Goal: Transaction & Acquisition: Purchase product/service

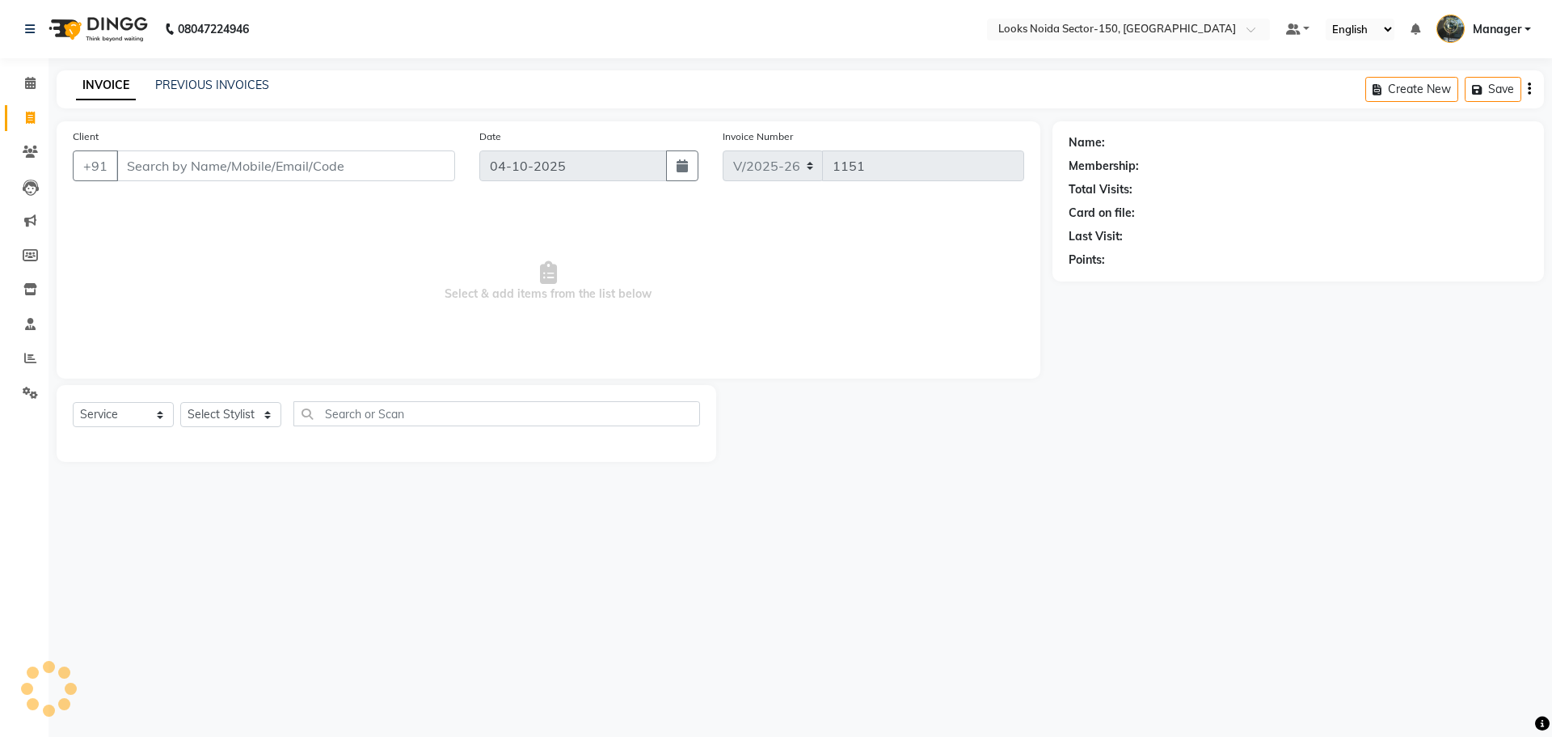
select select "8587"
select select "service"
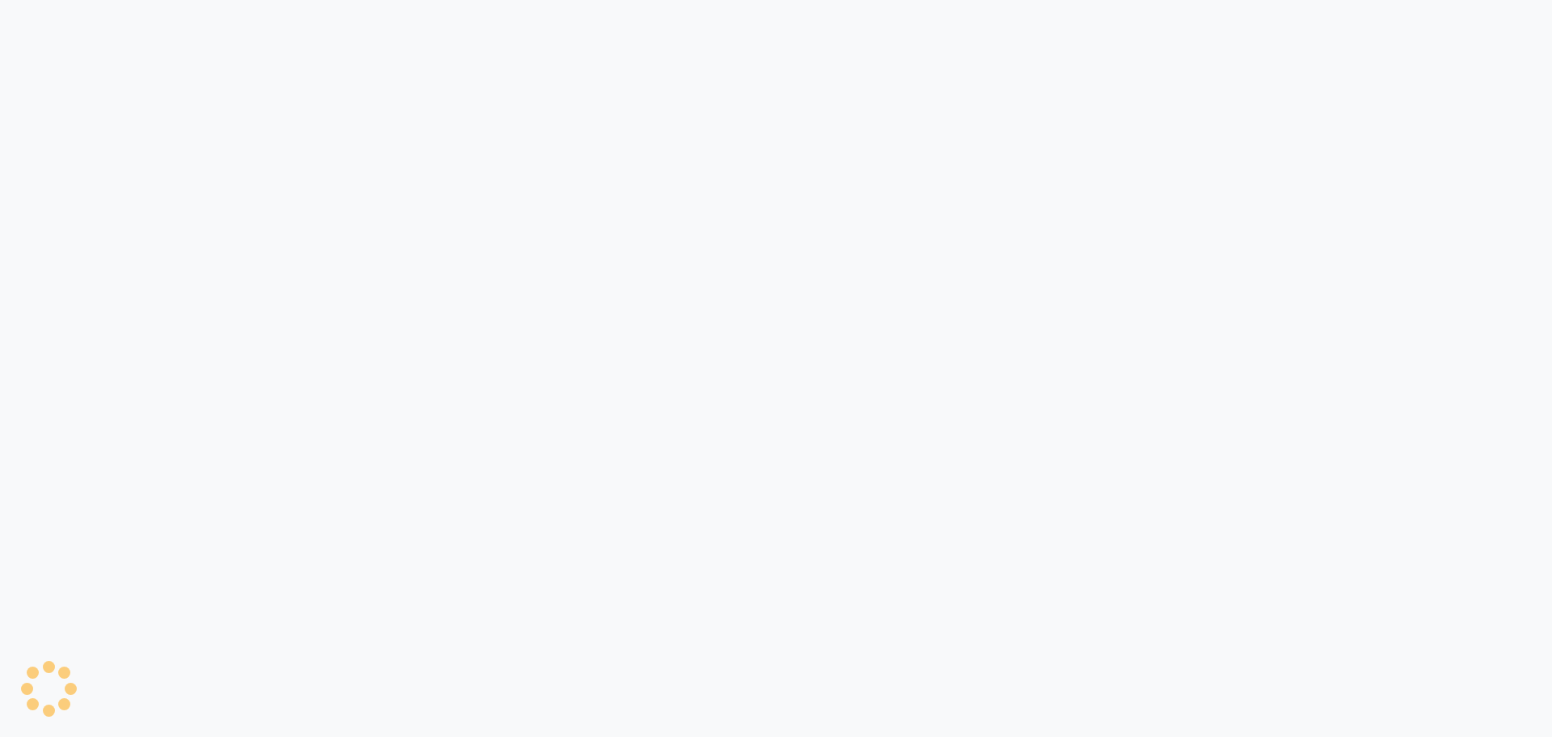
select select "8587"
select select "service"
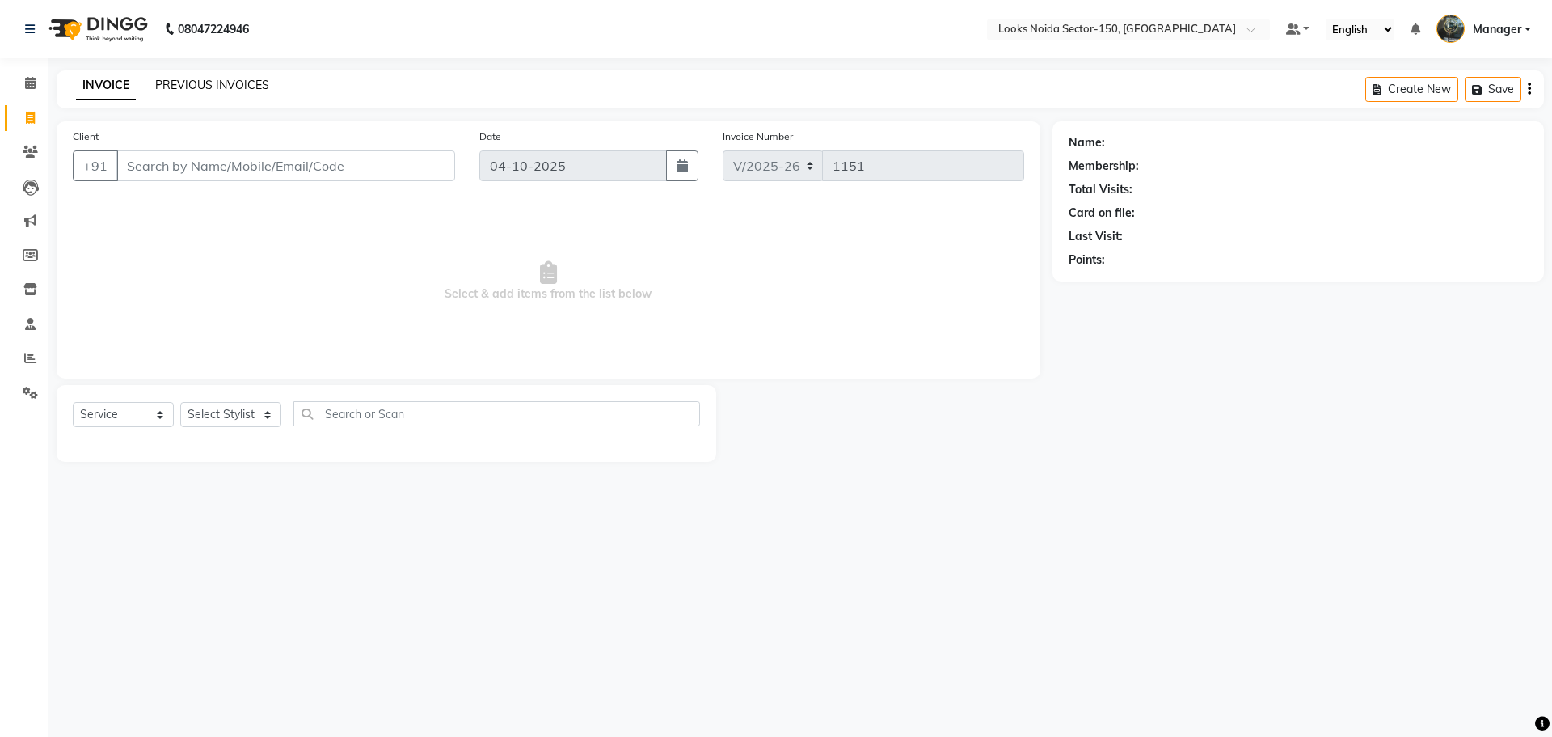
click at [170, 87] on link "PREVIOUS INVOICES" at bounding box center [212, 85] width 114 height 15
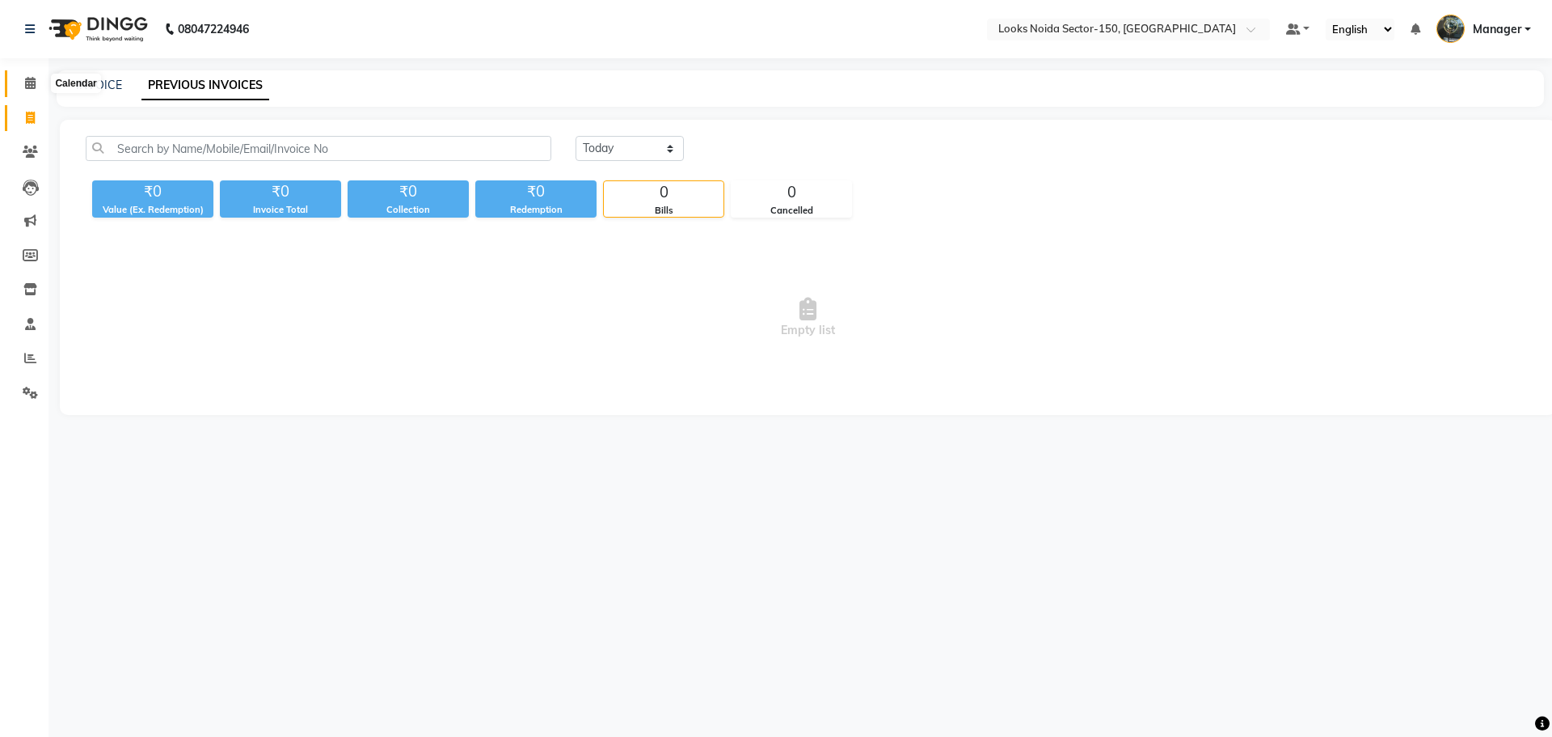
click at [36, 87] on icon at bounding box center [30, 83] width 11 height 12
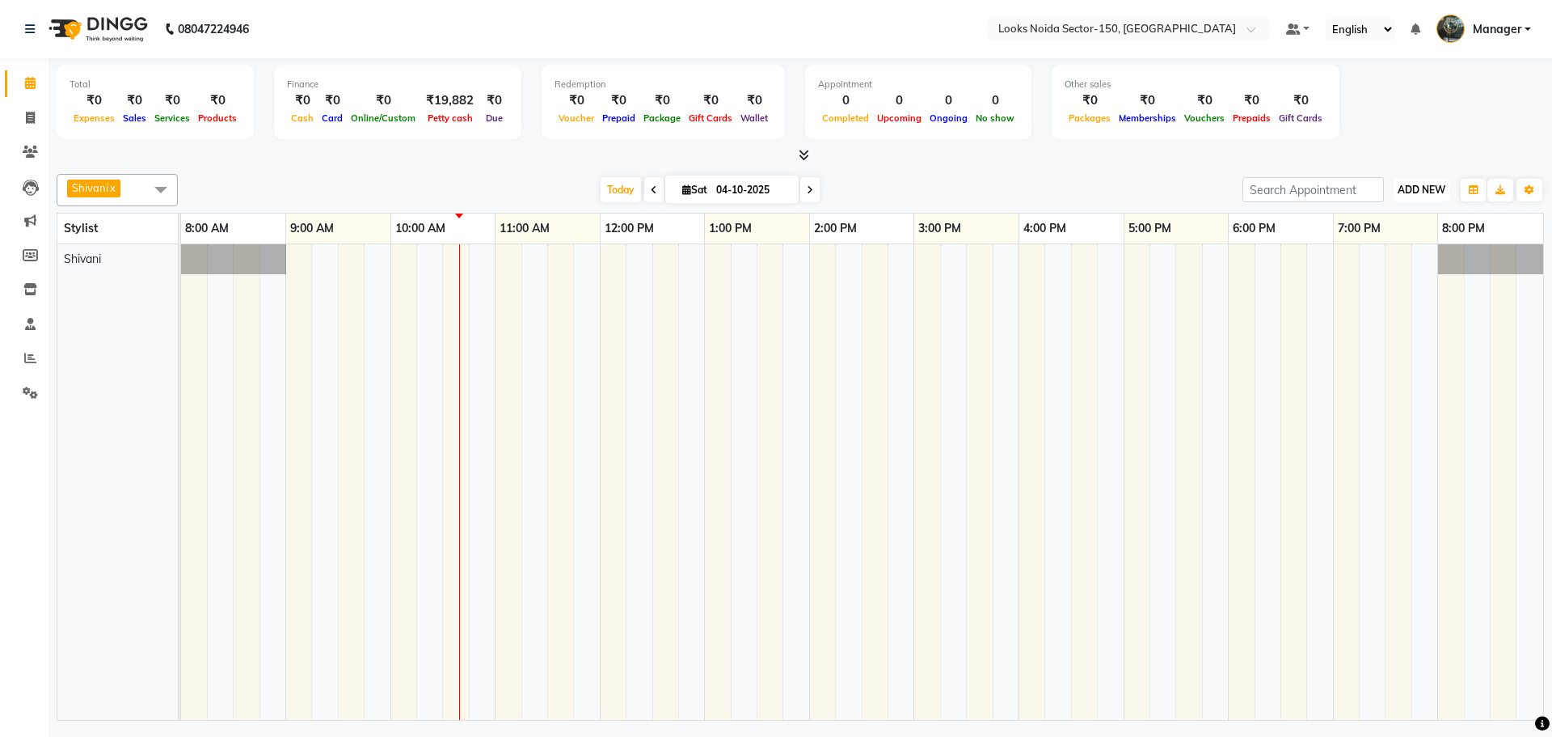
click at [1437, 186] on span "ADD NEW" at bounding box center [1422, 190] width 48 height 12
click at [1383, 260] on link "Add Expense" at bounding box center [1385, 262] width 128 height 21
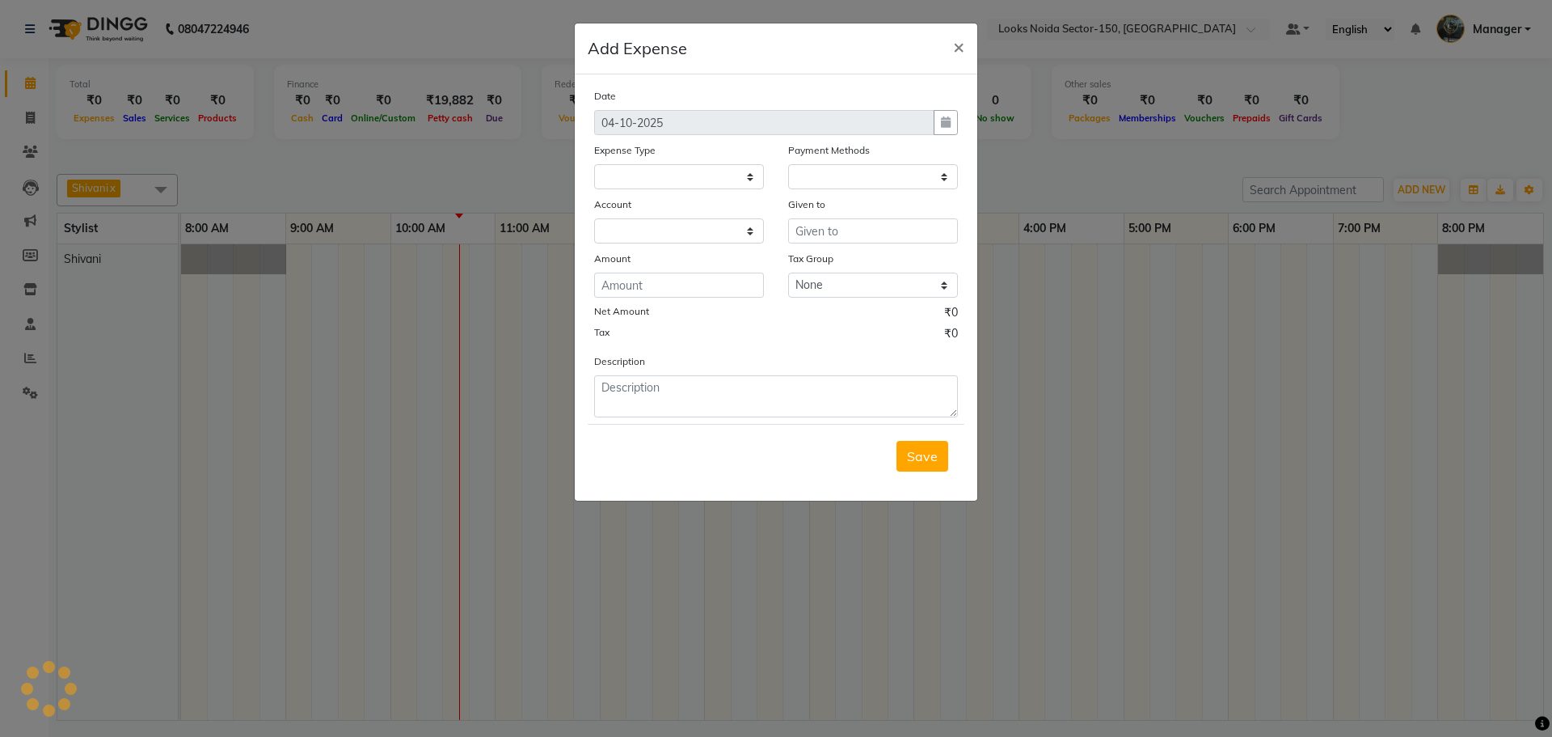
select select
select select "1"
select select "7800"
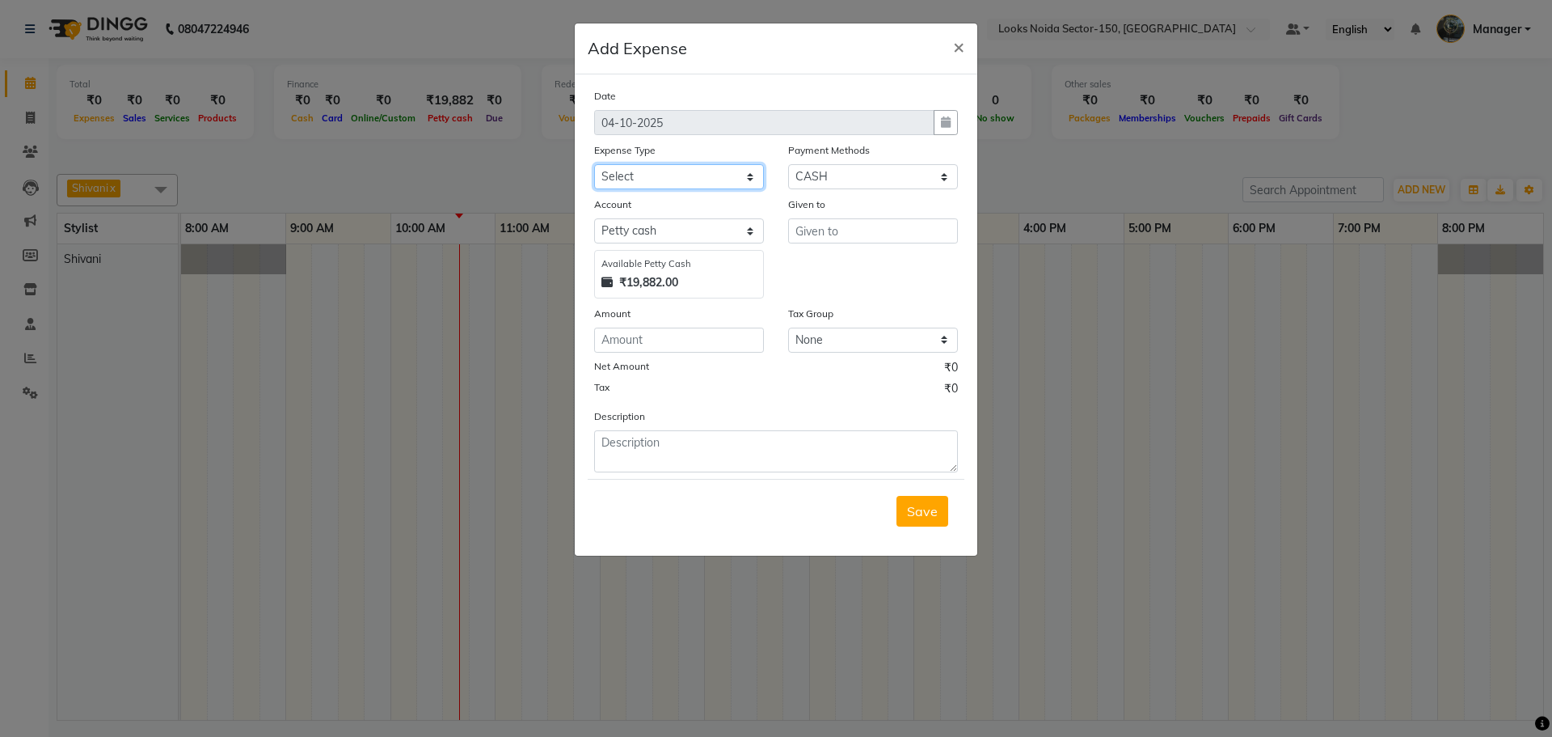
click at [737, 176] on select "Select Accommodation Aesthetics Bank Deposit BLINKIT Cash Handover Client Refun…" at bounding box center [679, 176] width 170 height 25
select select "24890"
click at [594, 164] on select "Select Accommodation Aesthetics Bank Deposit BLINKIT Cash Handover Client Refun…" at bounding box center [679, 176] width 170 height 25
click at [923, 216] on div "Given to" at bounding box center [873, 207] width 170 height 23
click at [921, 224] on input "text" at bounding box center [873, 230] width 170 height 25
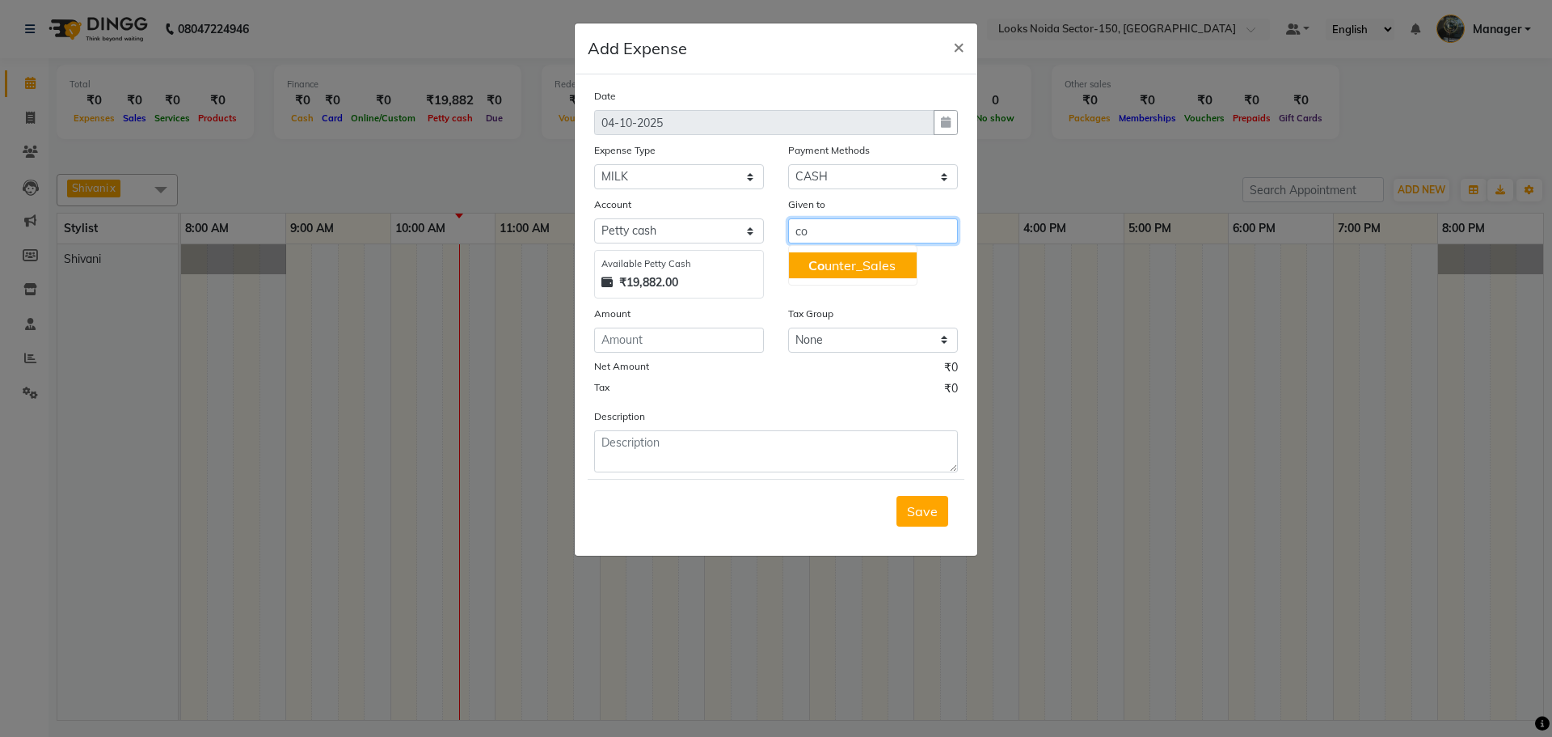
click at [881, 271] on ngb-highlight "Co unter_Sales" at bounding box center [852, 265] width 87 height 16
type input "Counter_Sales"
click at [687, 331] on input "number" at bounding box center [679, 339] width 170 height 25
type input "140"
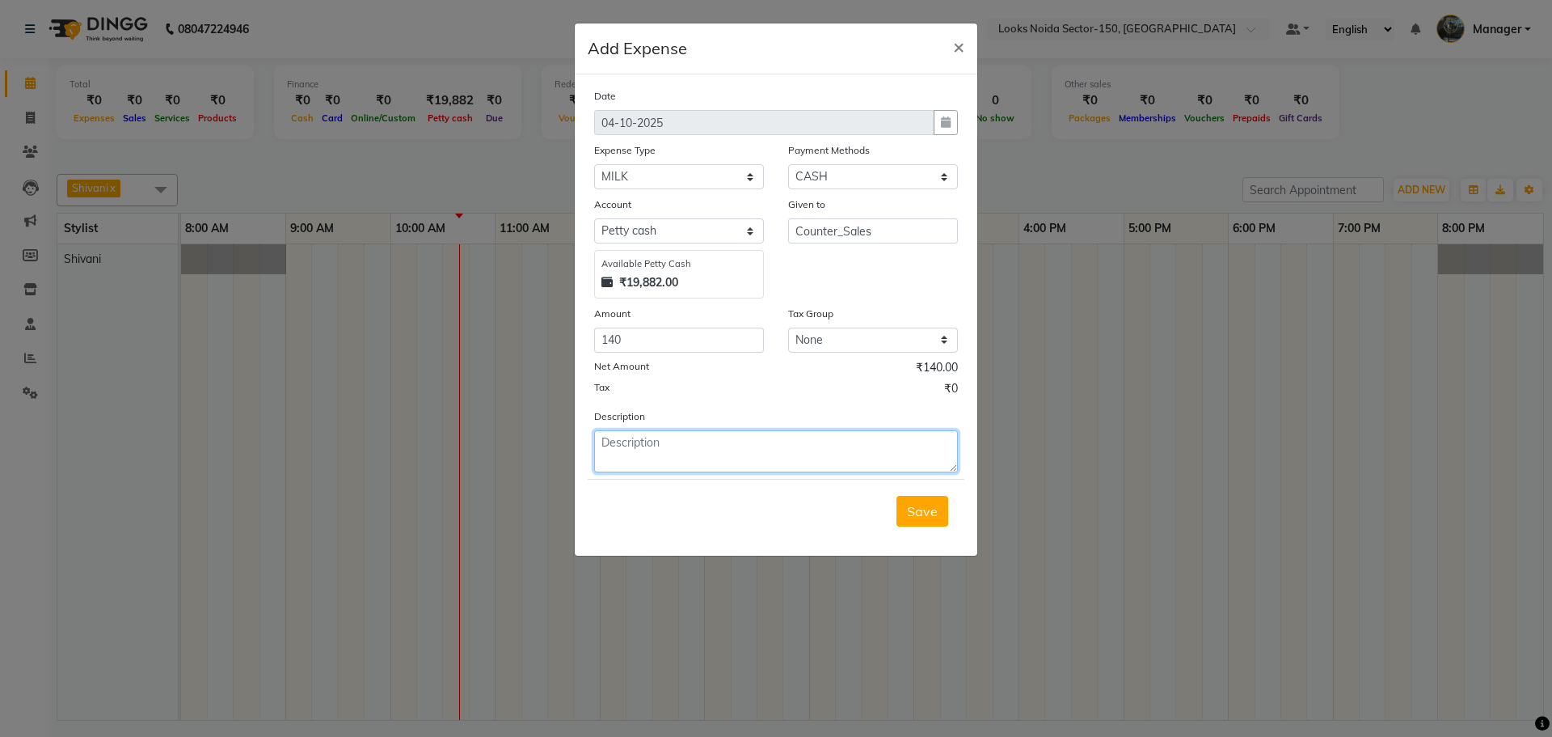
click at [775, 458] on textarea at bounding box center [776, 451] width 364 height 42
type textarea "milk"
click at [935, 510] on span "Save" at bounding box center [922, 511] width 31 height 16
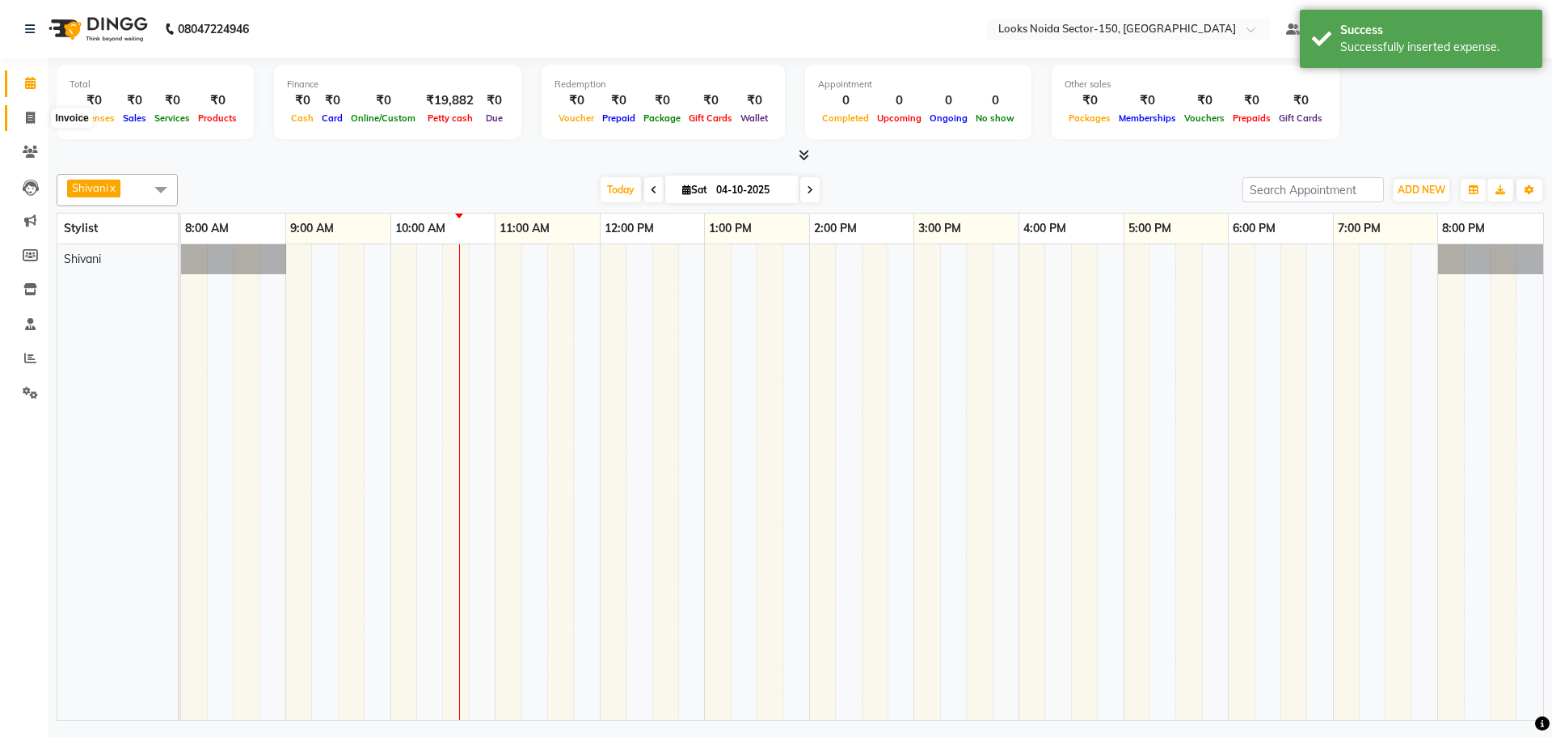
click at [30, 110] on span at bounding box center [30, 118] width 28 height 19
select select "service"
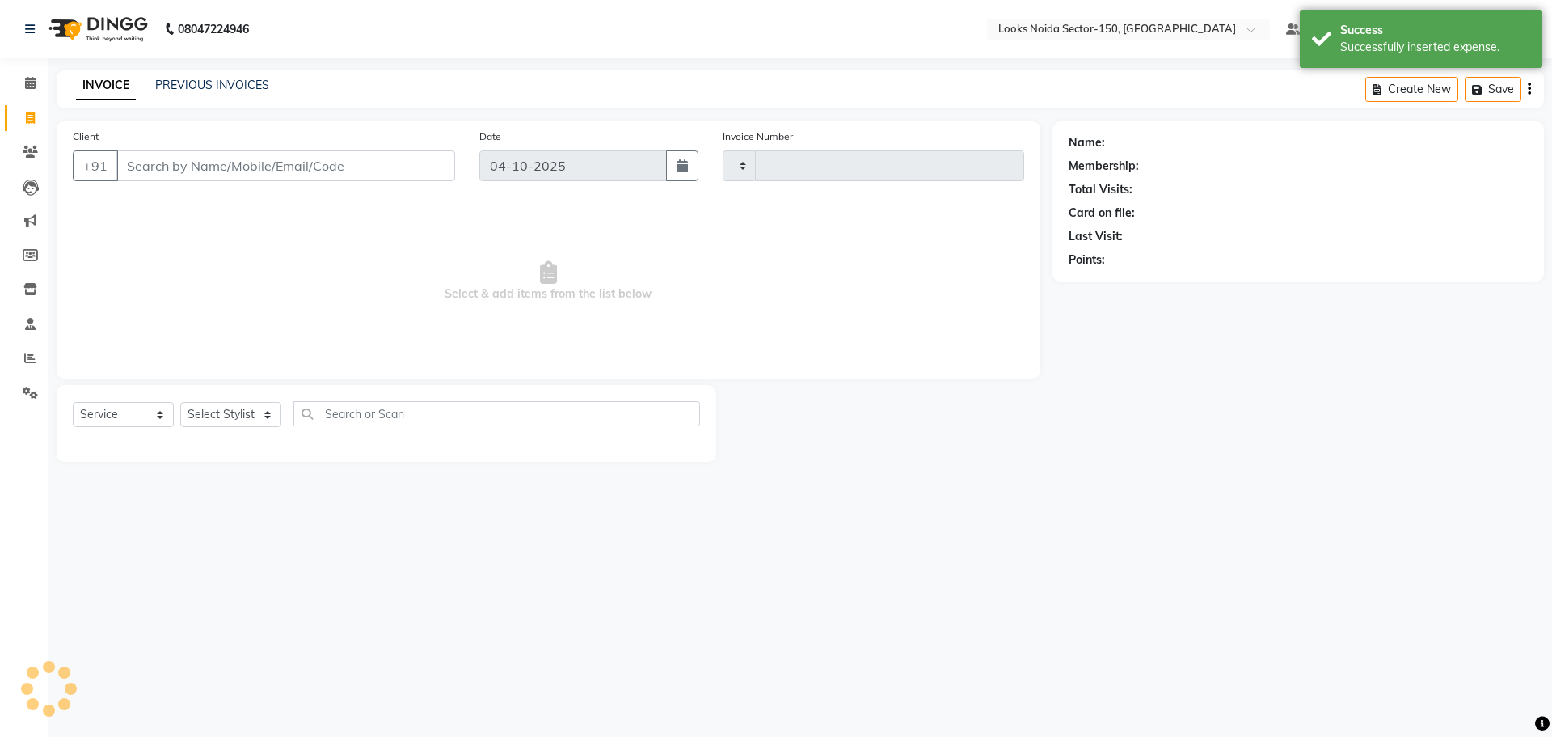
type input "1151"
select select "8587"
click at [29, 82] on icon at bounding box center [30, 83] width 11 height 12
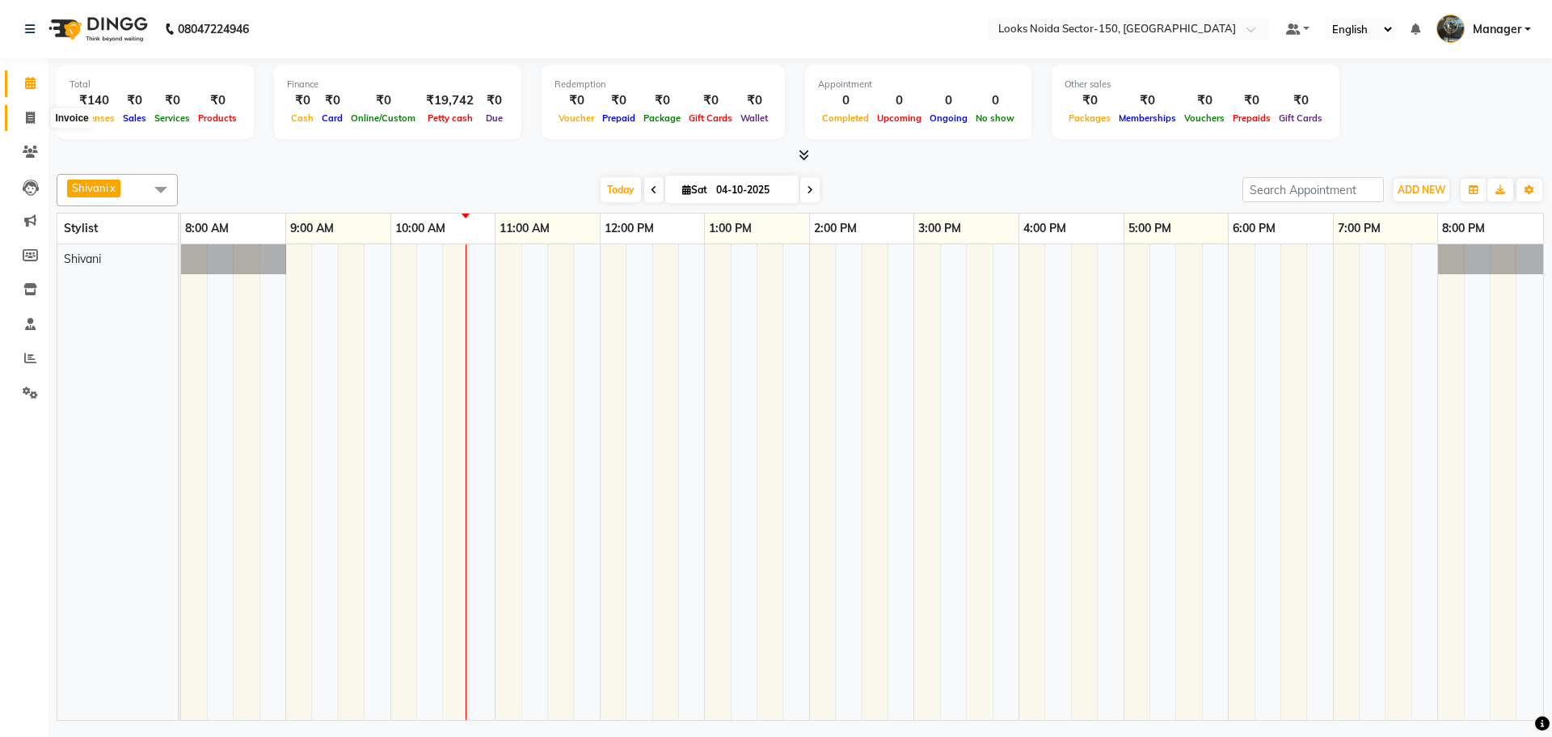
click at [29, 113] on icon at bounding box center [30, 118] width 9 height 12
select select "8587"
select select "service"
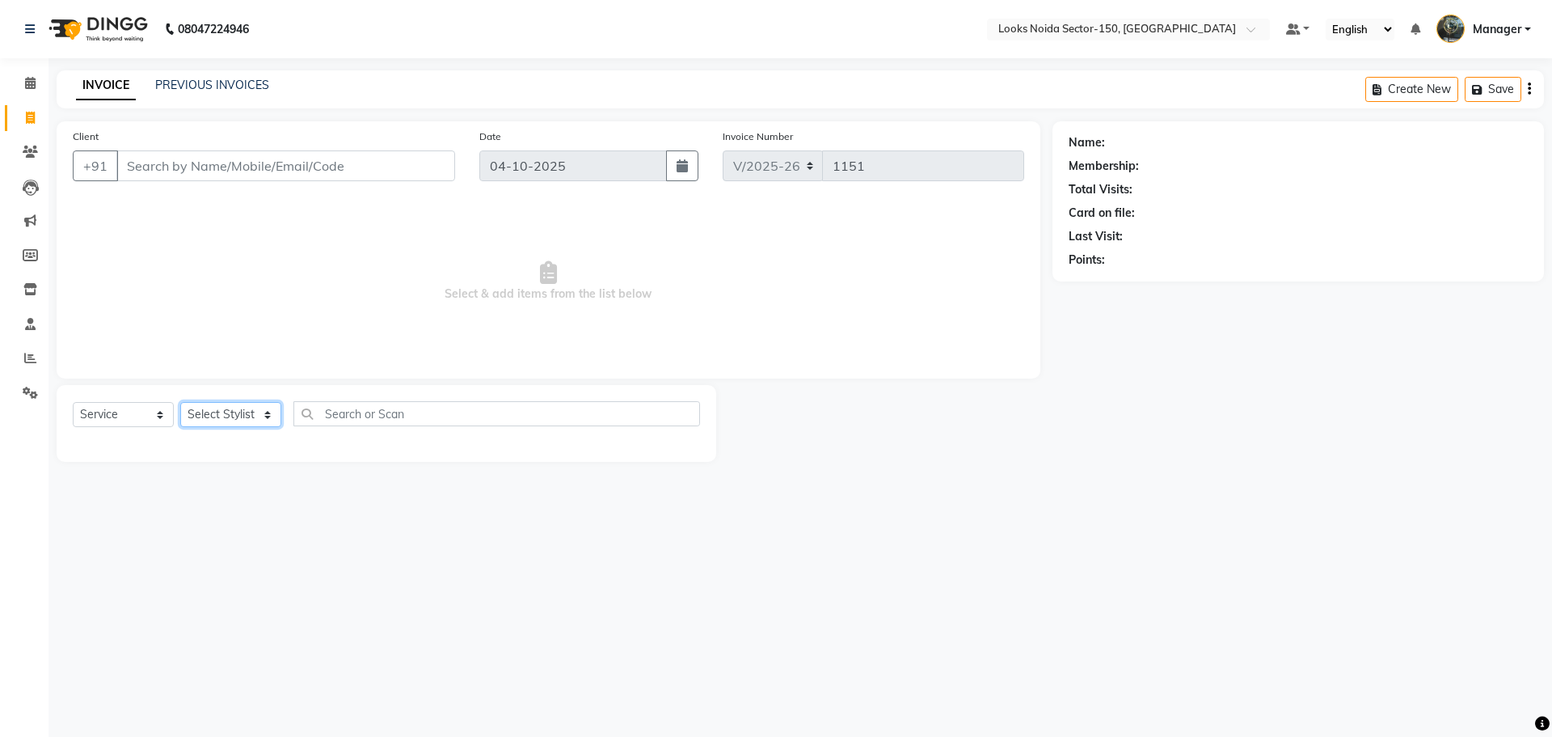
click at [247, 409] on select "Select Stylist Amir_BRB Ankita_Pdct Arshad Counter_Sales Deepa Faizan_pdct Farm…" at bounding box center [230, 414] width 101 height 25
select select "85537"
click at [180, 402] on select "Select Stylist Amir_BRB Ankita_Pdct Arshad Counter_Sales Deepa Faizan_pdct Farm…" at bounding box center [230, 414] width 101 height 25
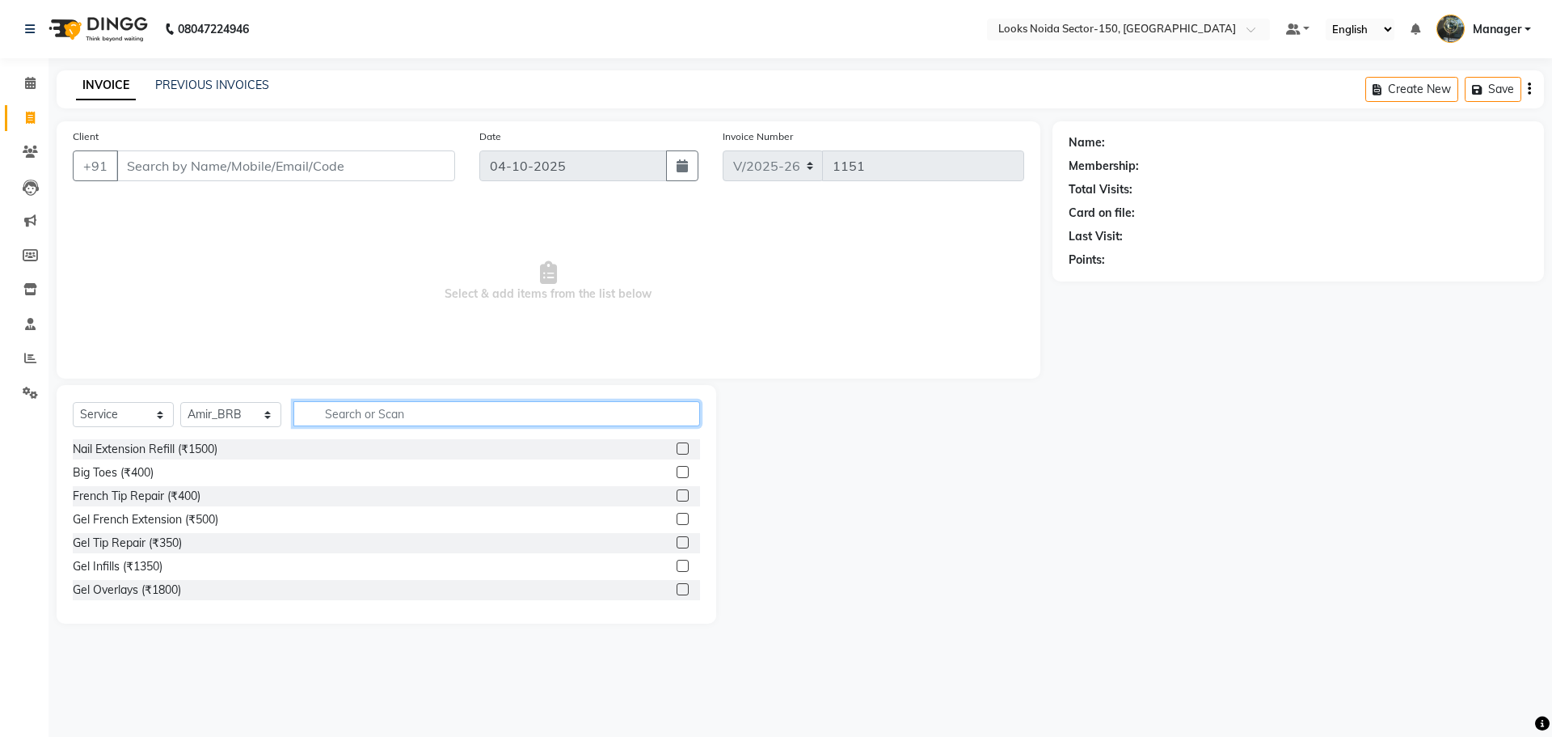
click at [432, 416] on input "text" at bounding box center [497, 413] width 407 height 25
type input "cut"
click at [677, 471] on label at bounding box center [683, 472] width 12 height 12
click at [677, 471] on input "checkbox" at bounding box center [682, 472] width 11 height 11
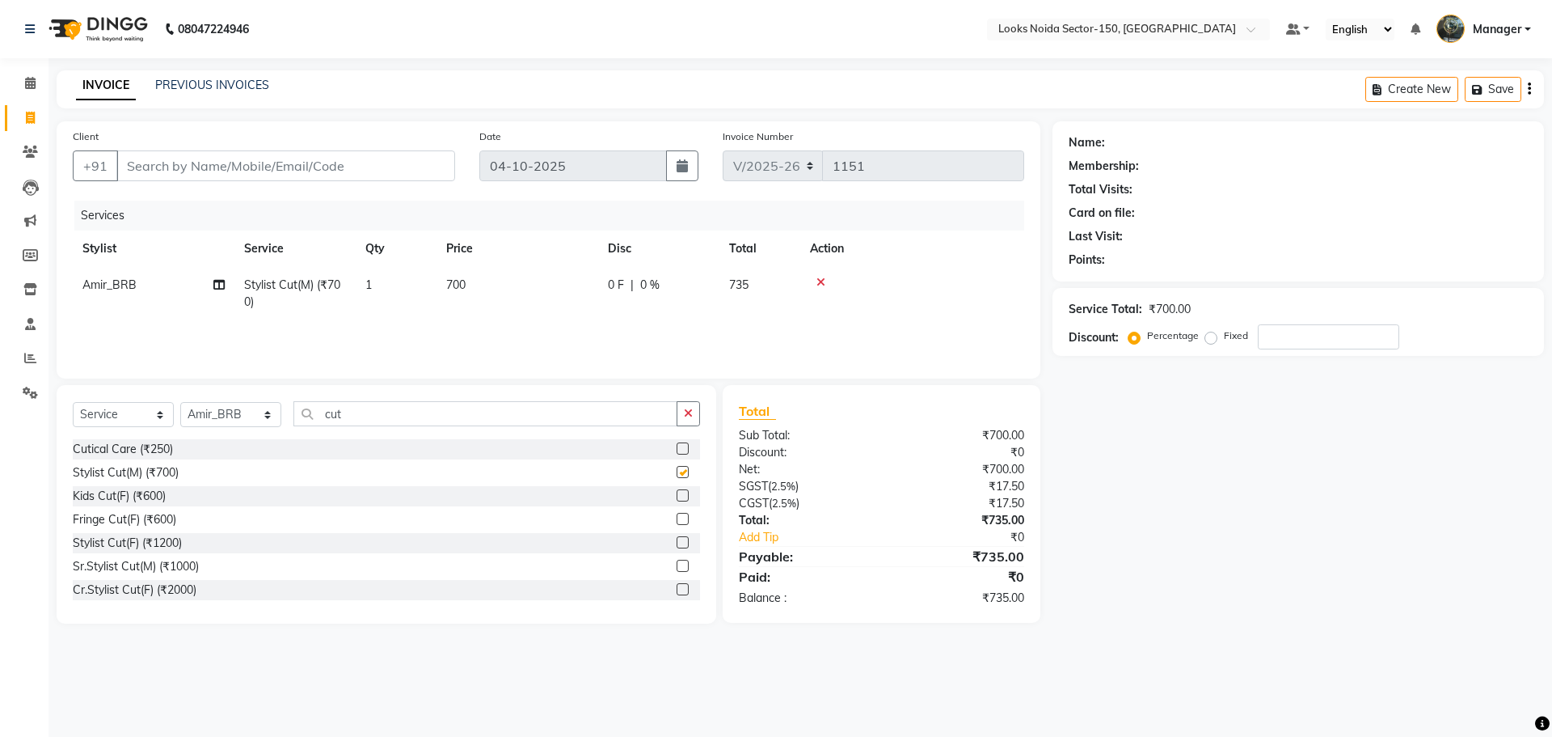
checkbox input "false"
click at [463, 283] on span "700" at bounding box center [455, 284] width 19 height 15
drag, startPoint x: 556, startPoint y: 286, endPoint x: 492, endPoint y: 302, distance: 66.5
click at [492, 302] on tr "Amir_BRB Ankita_Pdct Arshad Counter_Sales Deepa Faizan_pdct Farman_BRB Jawed Ka…" at bounding box center [549, 297] width 952 height 61
type input "500"
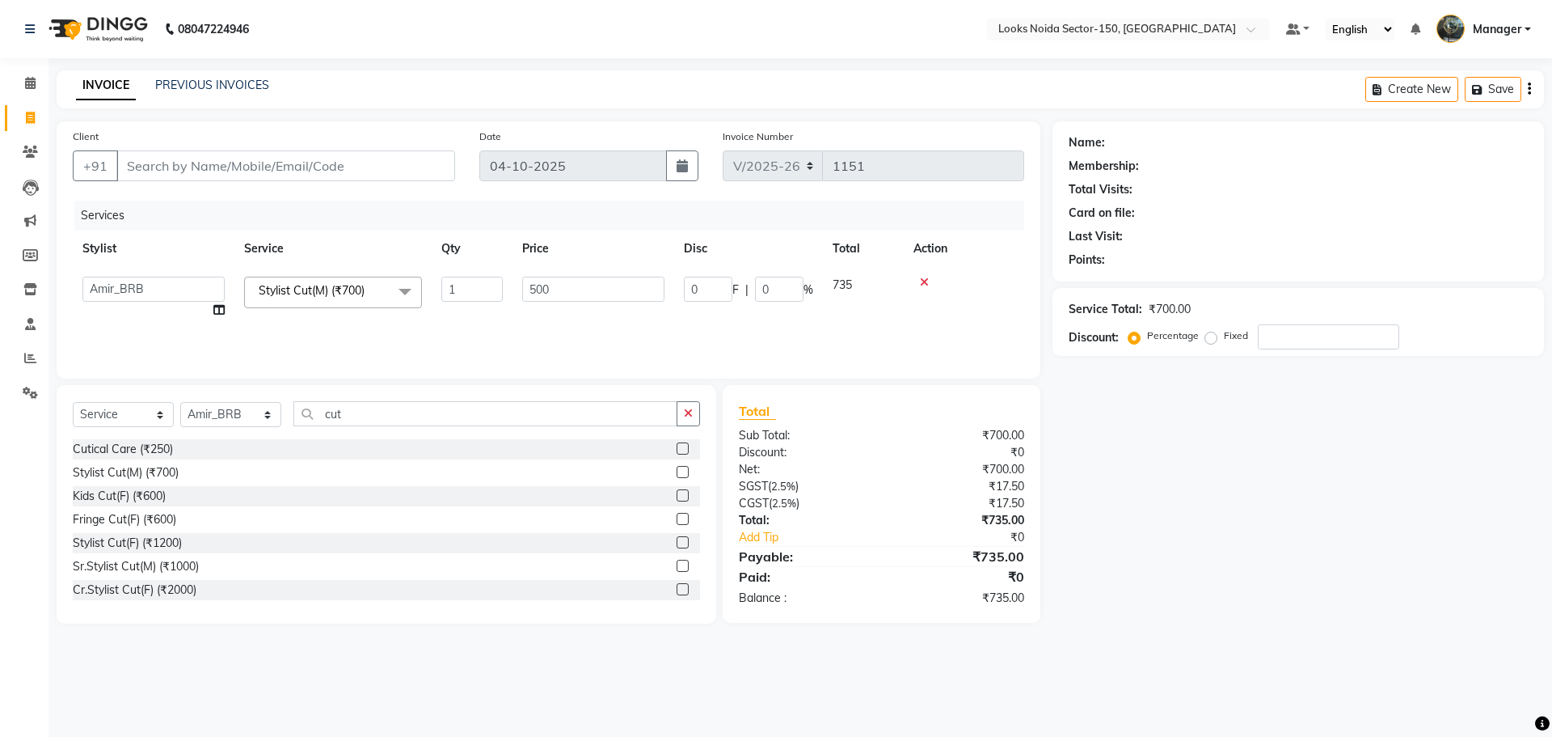
click at [454, 327] on div "Services Stylist Service Qty Price Disc Total Action Amir_BRB Ankita_Pdct Arsha…" at bounding box center [549, 282] width 952 height 162
click at [253, 409] on select "Select Stylist Amir_BRB Ankita_Pdct Arshad Counter_Sales Deepa Faizan_pdct Farm…" at bounding box center [230, 414] width 101 height 25
select select "85912"
click at [180, 402] on select "Select Stylist Amir_BRB Ankita_Pdct Arshad Counter_Sales Deepa Faizan_pdct Farm…" at bounding box center [230, 414] width 101 height 25
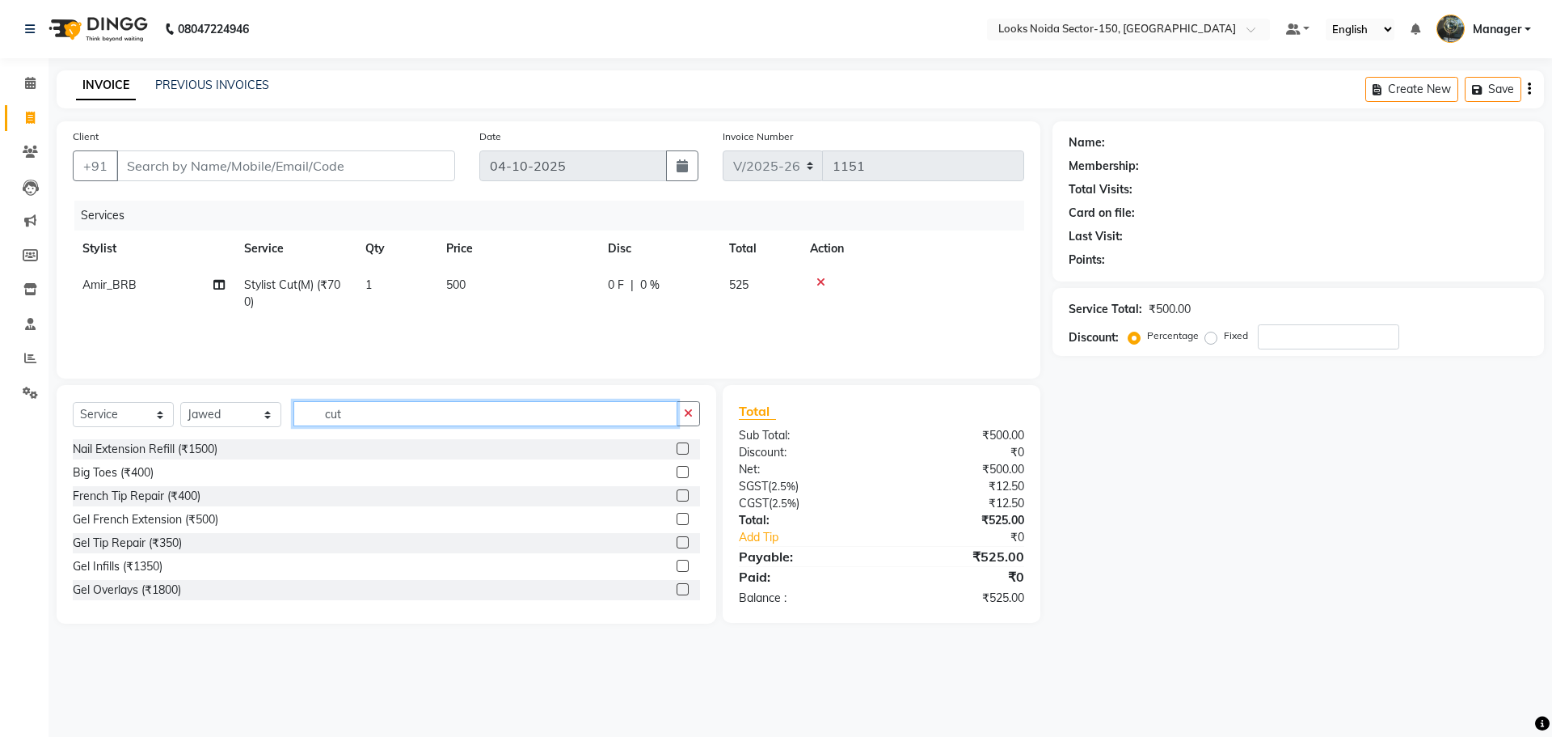
click at [369, 414] on input "cut" at bounding box center [486, 413] width 384 height 25
type input "cut"
click at [677, 475] on label at bounding box center [683, 472] width 12 height 12
click at [677, 475] on input "checkbox" at bounding box center [682, 472] width 11 height 11
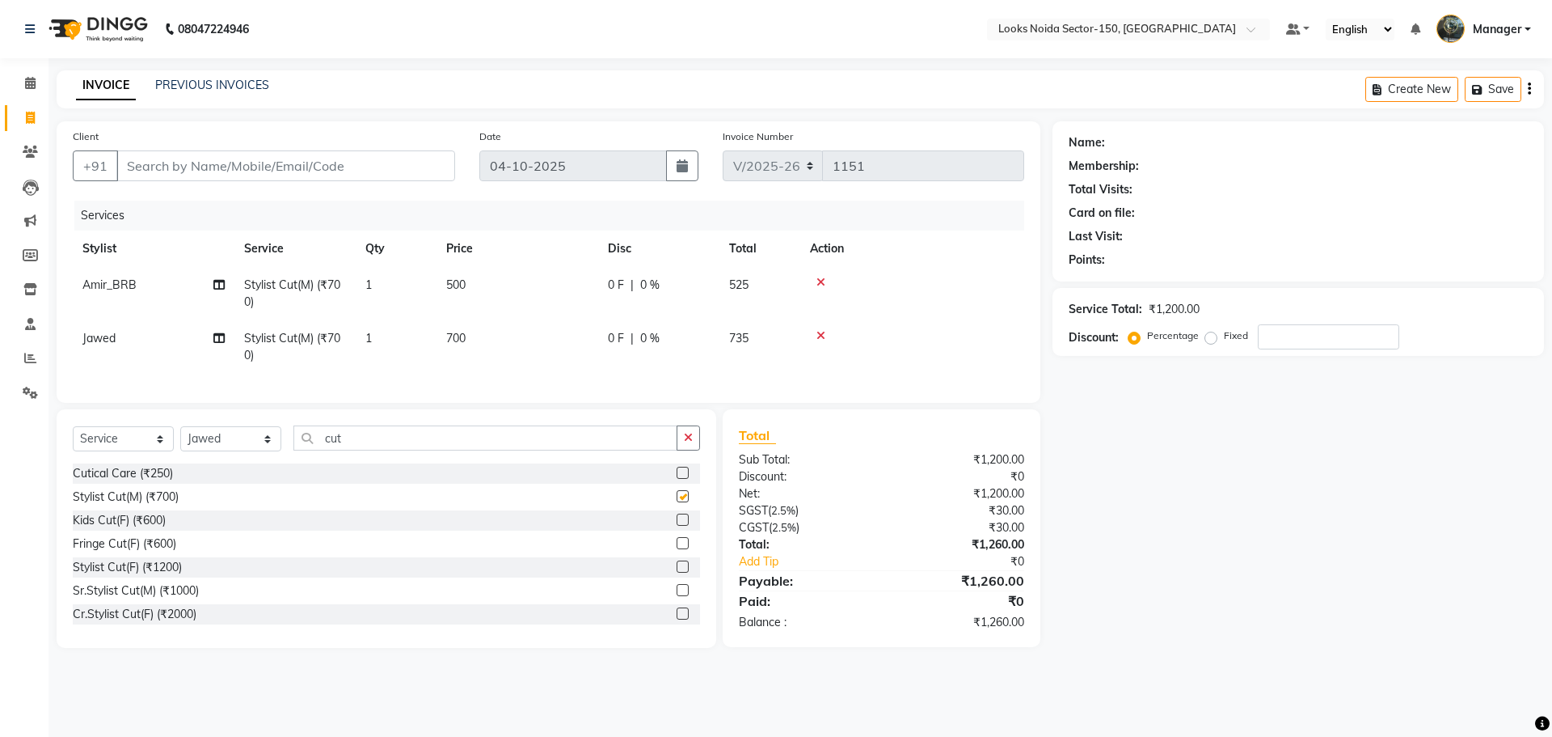
checkbox input "false"
click at [454, 340] on span "700" at bounding box center [455, 338] width 19 height 15
select select "85912"
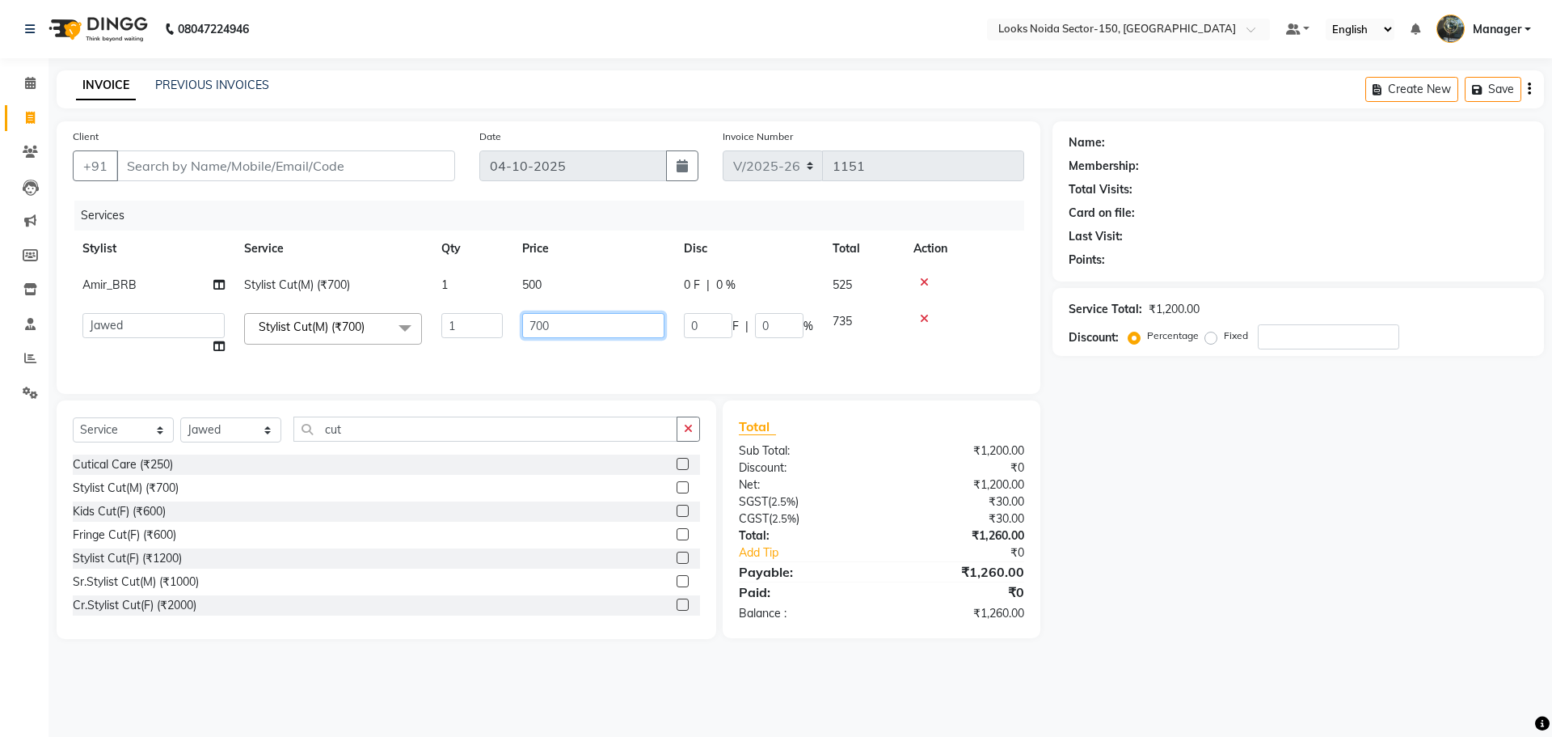
drag, startPoint x: 559, startPoint y: 329, endPoint x: 464, endPoint y: 342, distance: 95.5
click at [464, 342] on tr "Amir_BRB Ankita_Pdct Arshad Counter_Sales Deepa Faizan_pdct Farman_BRB Jawed Ka…" at bounding box center [549, 333] width 952 height 61
type input "500"
click at [593, 370] on div "Services Stylist Service Qty Price Disc Total Action Amir_BRB Stylist Cut(M) (₹…" at bounding box center [549, 289] width 952 height 177
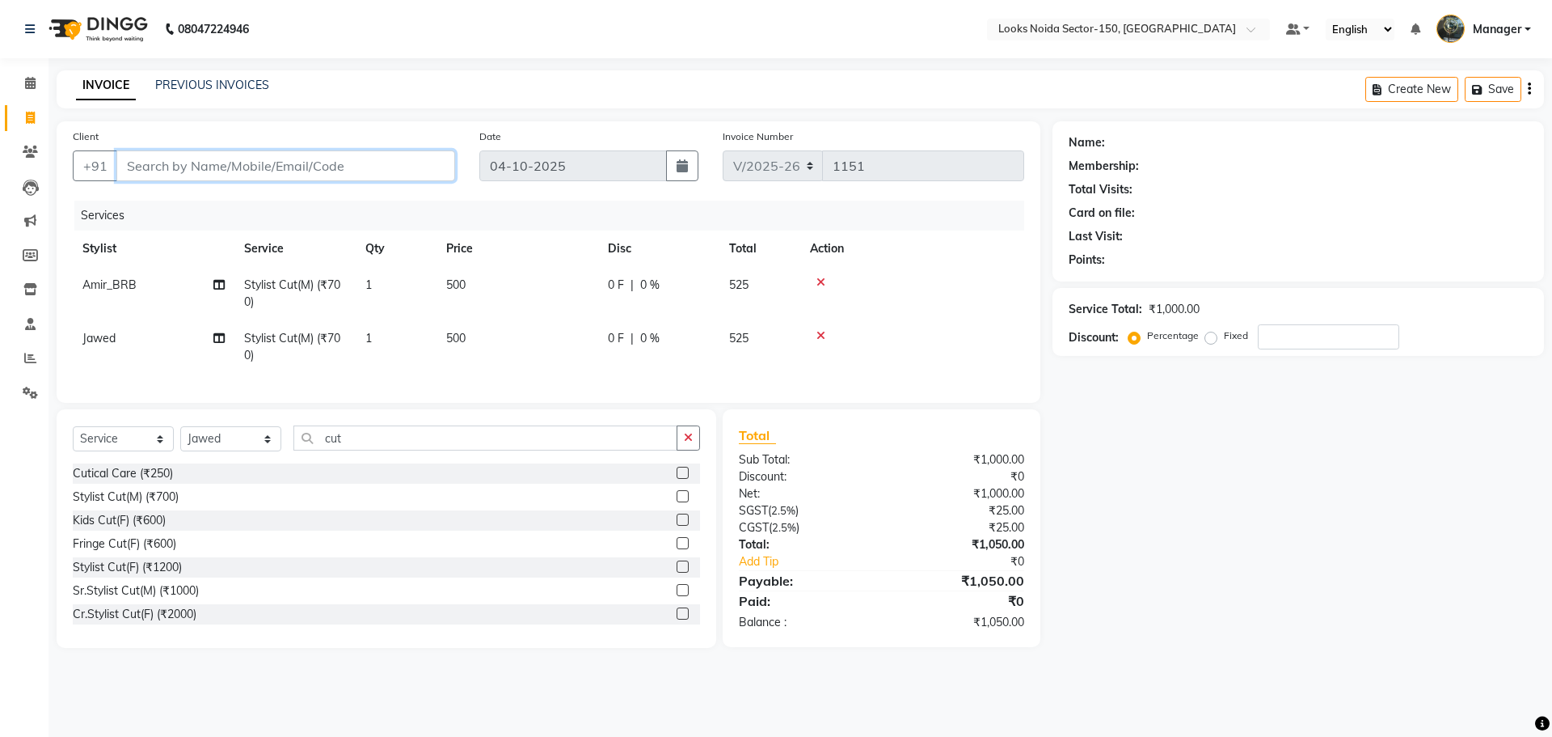
click at [332, 160] on input "Client" at bounding box center [285, 165] width 339 height 31
type input "9"
type input "0"
type input "9289480963"
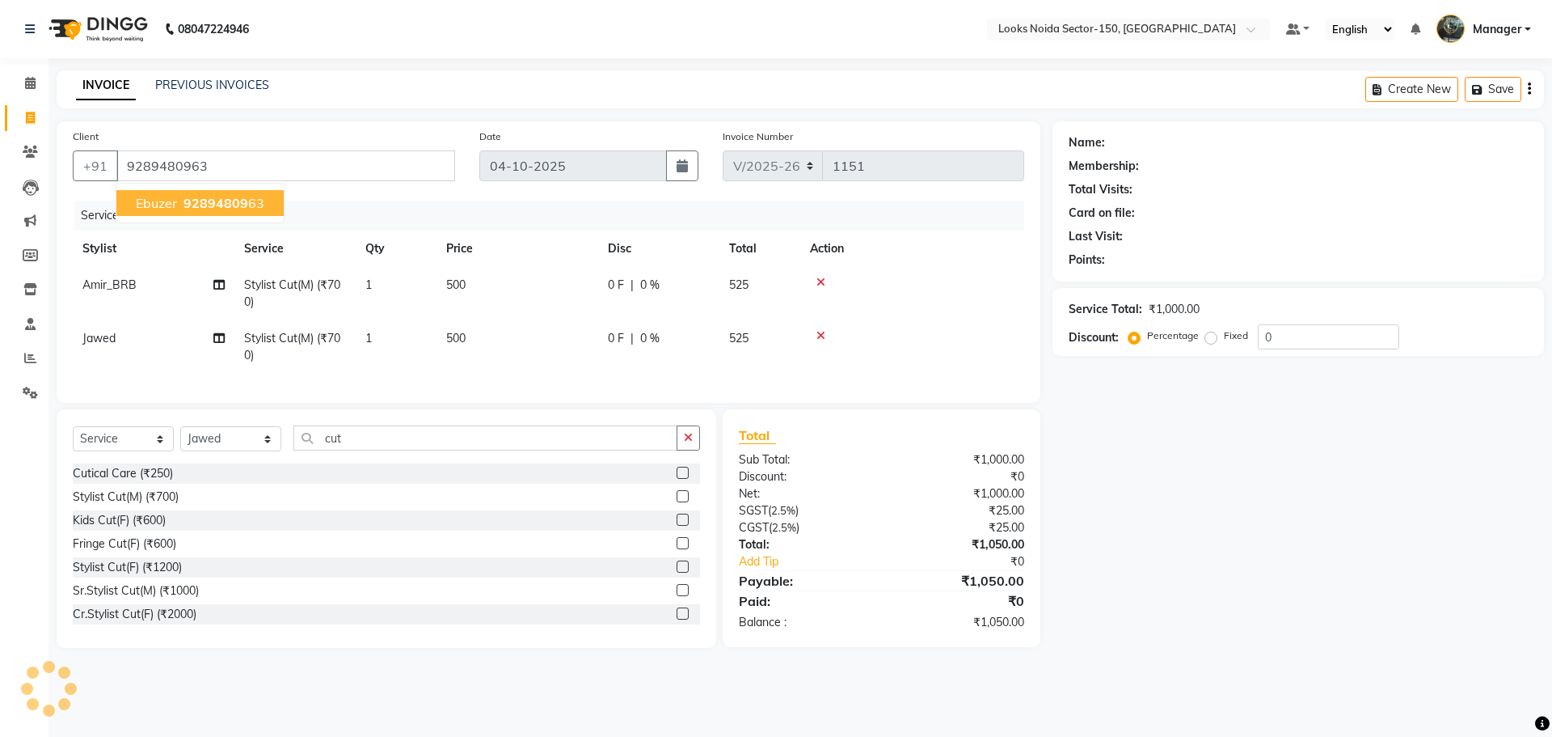
select select "1: Object"
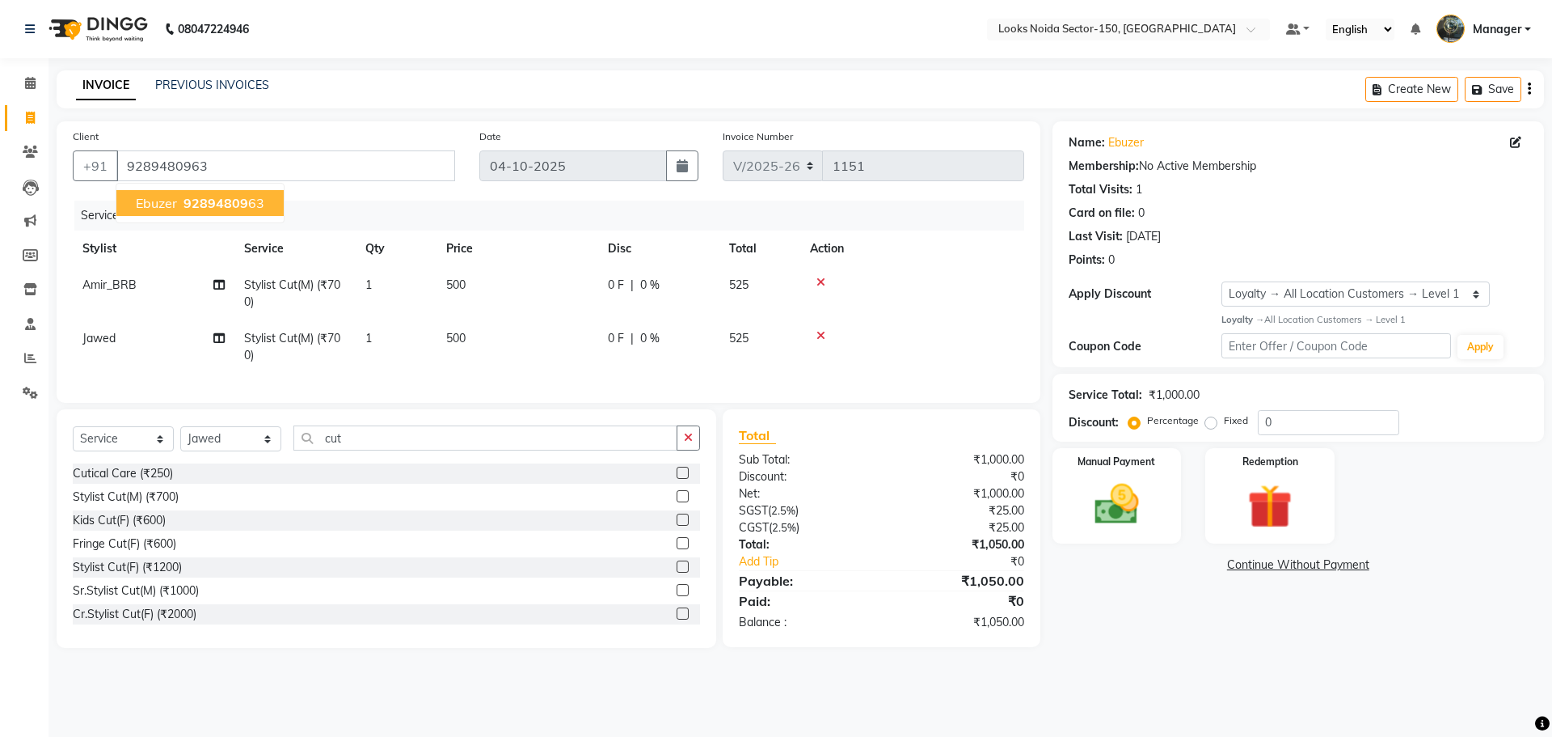
click at [226, 196] on span "92894809" at bounding box center [216, 203] width 65 height 16
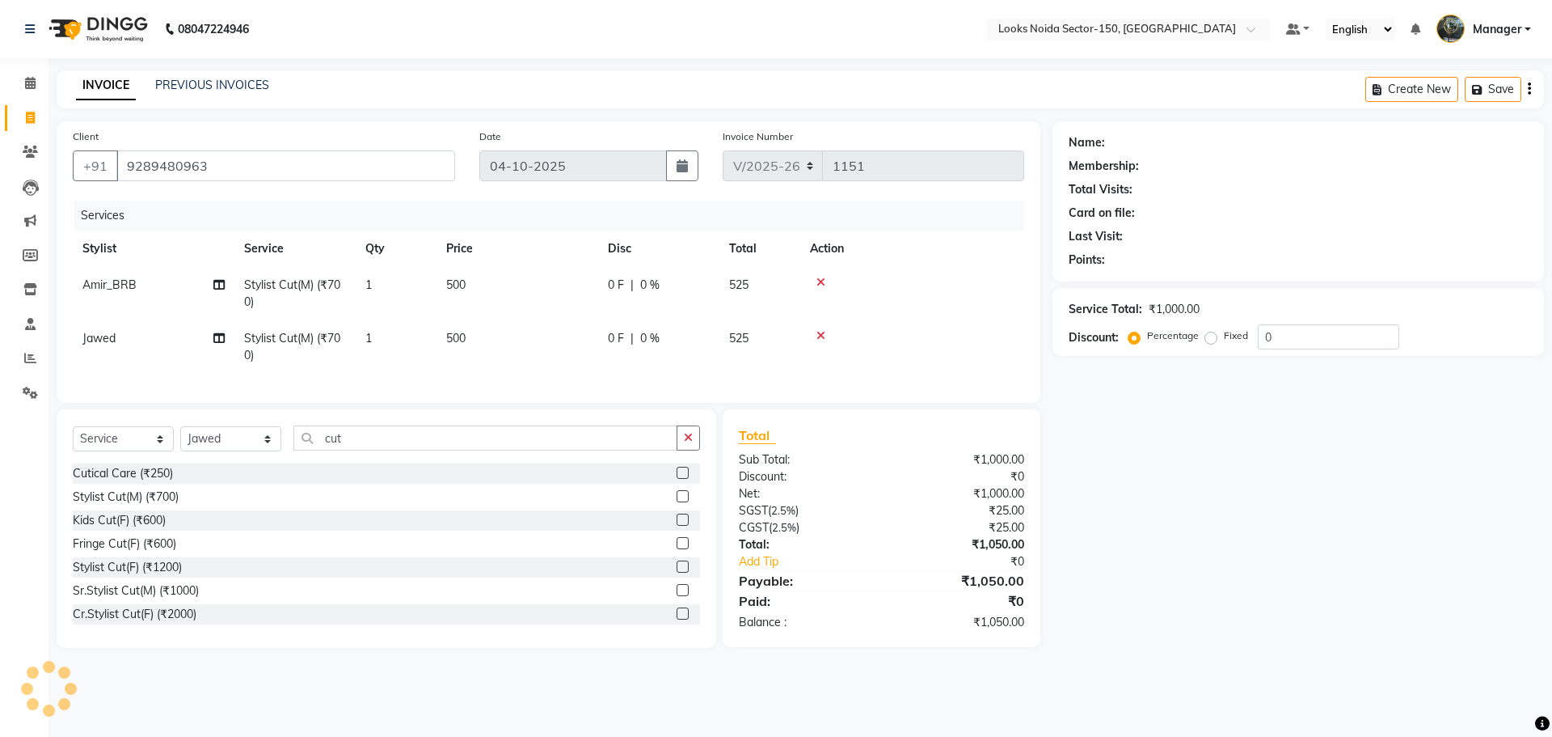
select select "1: Object"
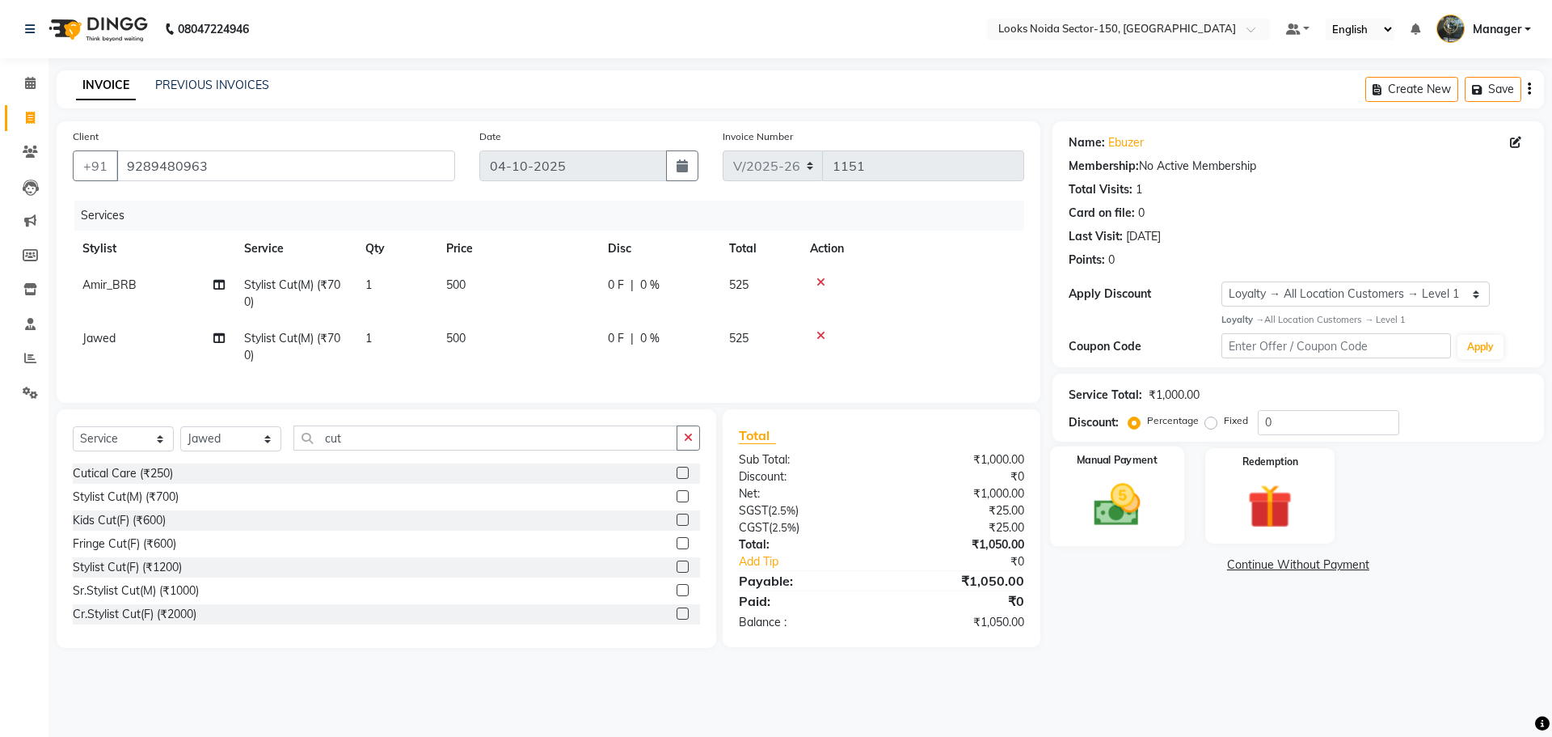
click at [1149, 490] on img at bounding box center [1116, 504] width 75 height 53
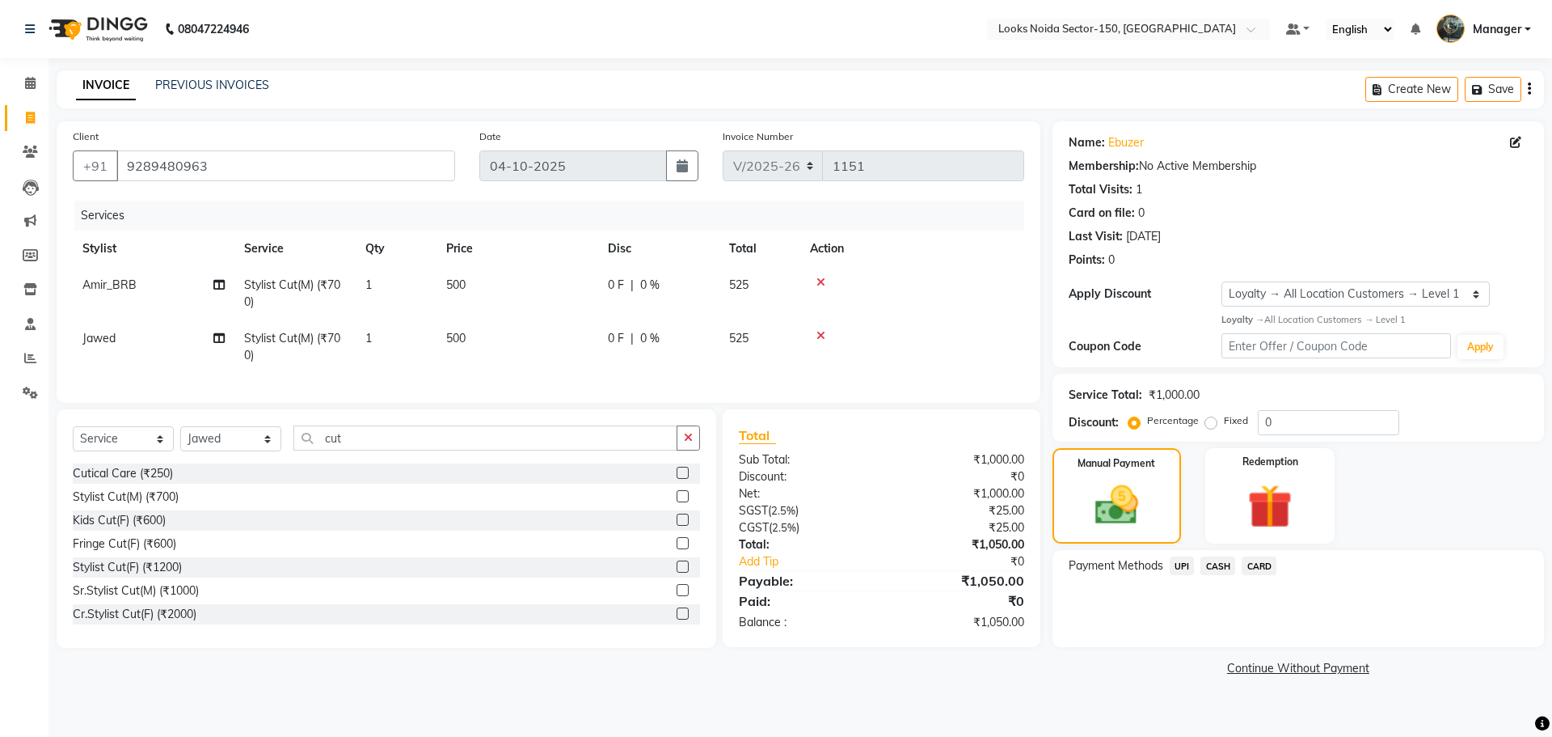
click at [1185, 570] on span "UPI" at bounding box center [1182, 565] width 25 height 19
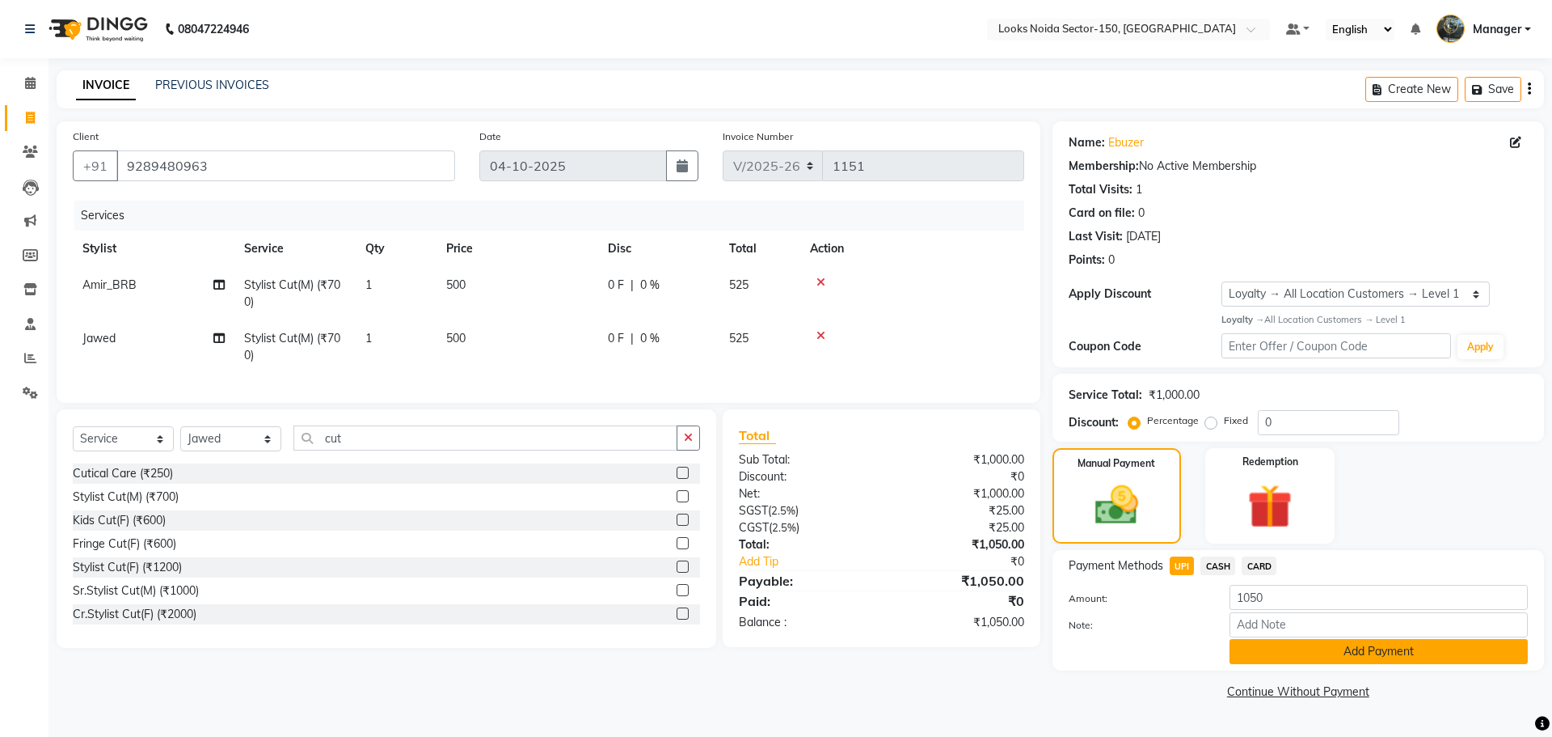
click at [1252, 648] on button "Add Payment" at bounding box center [1379, 651] width 298 height 25
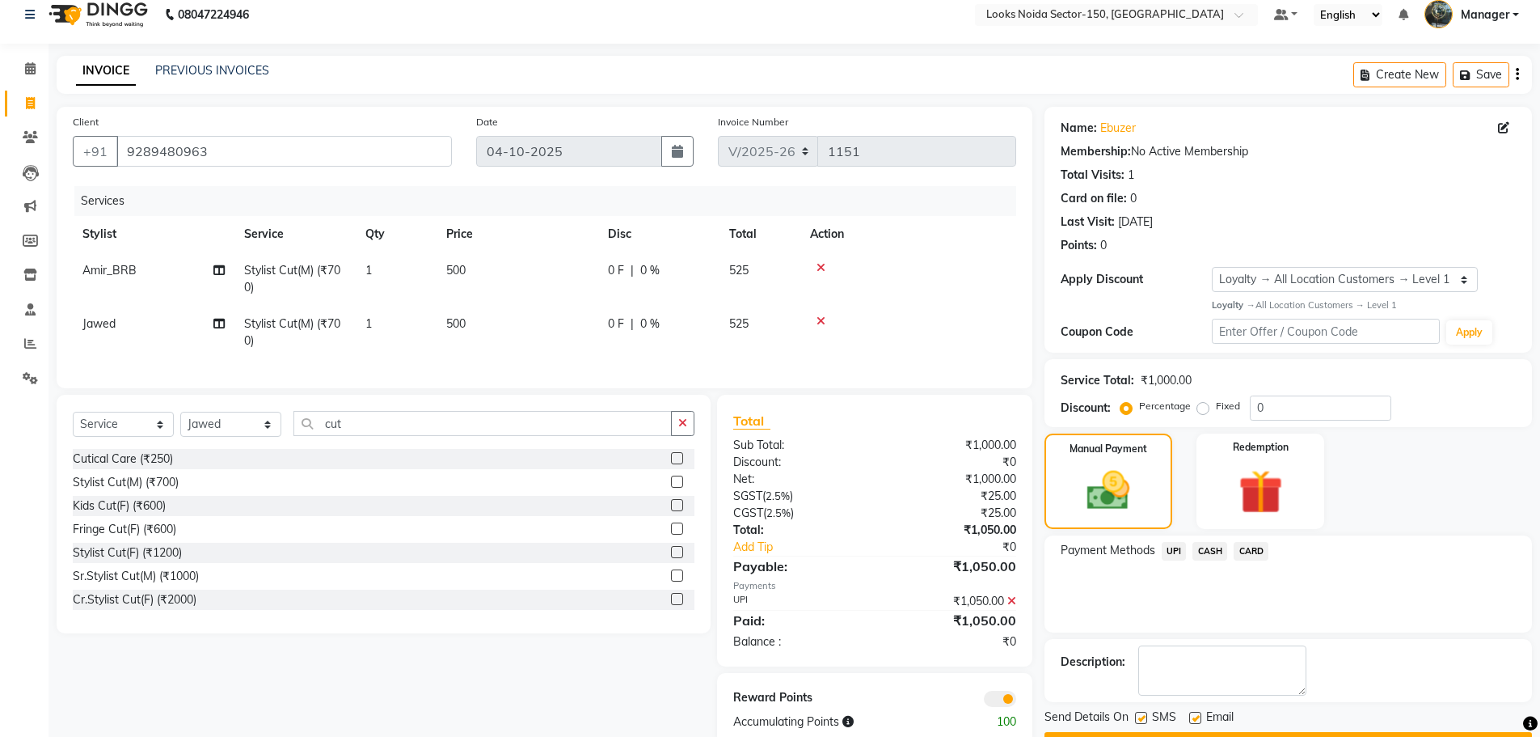
scroll to position [61, 0]
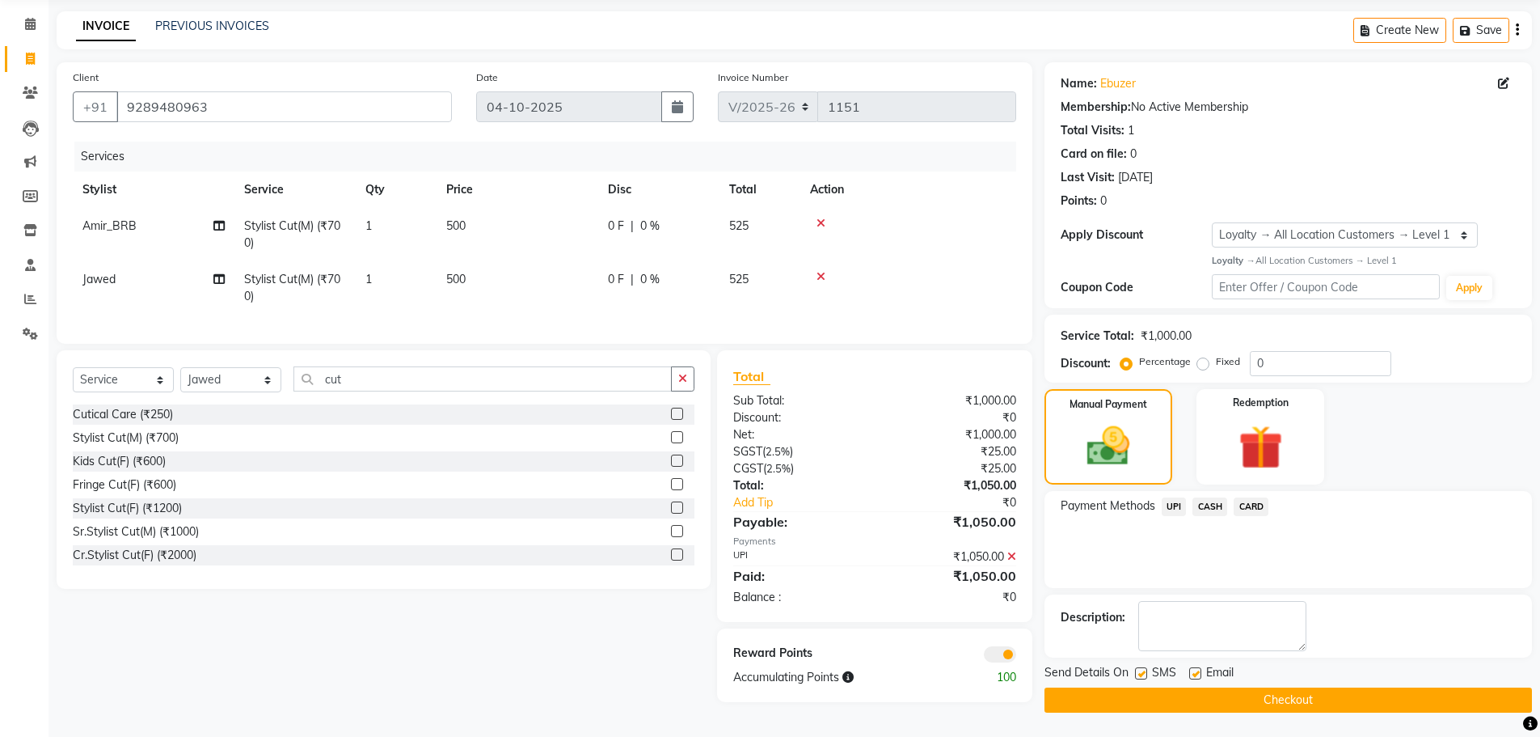
click at [1192, 674] on label at bounding box center [1195, 673] width 12 height 12
click at [1192, 674] on input "checkbox" at bounding box center [1194, 674] width 11 height 11
checkbox input "false"
click at [1135, 676] on label at bounding box center [1141, 673] width 12 height 12
click at [1135, 676] on input "checkbox" at bounding box center [1140, 674] width 11 height 11
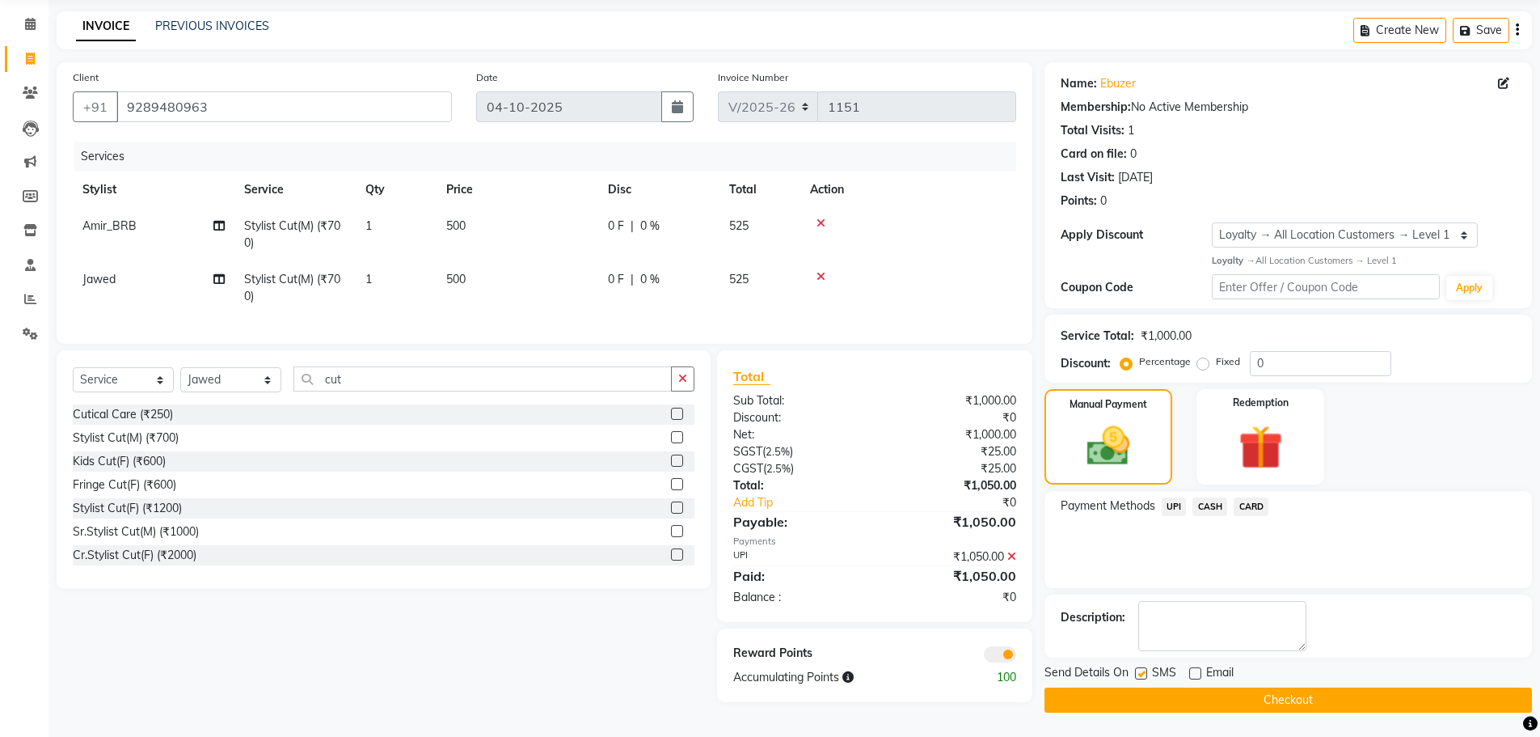
checkbox input "false"
click at [1151, 698] on button "Checkout" at bounding box center [1289, 699] width 488 height 25
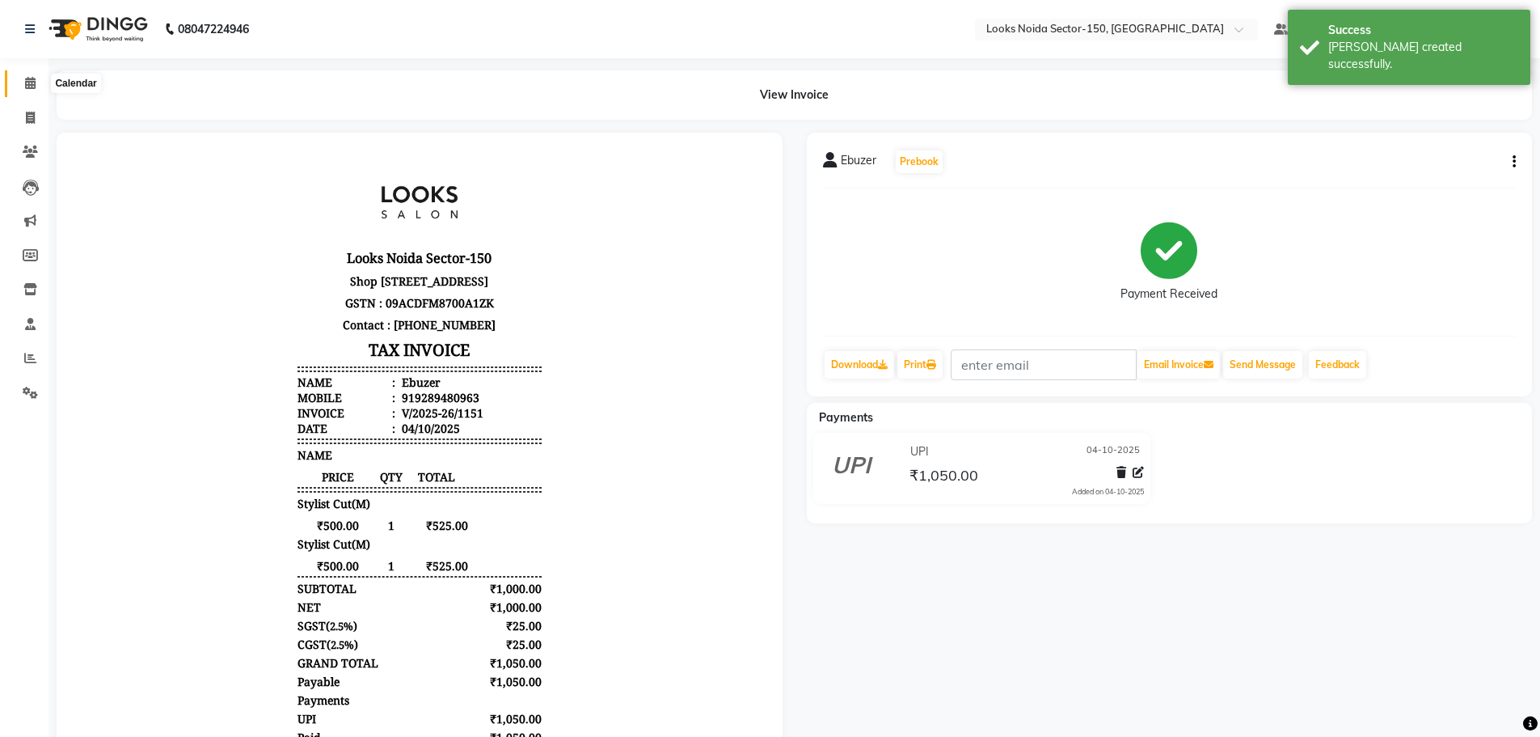
click at [38, 86] on span at bounding box center [30, 83] width 28 height 19
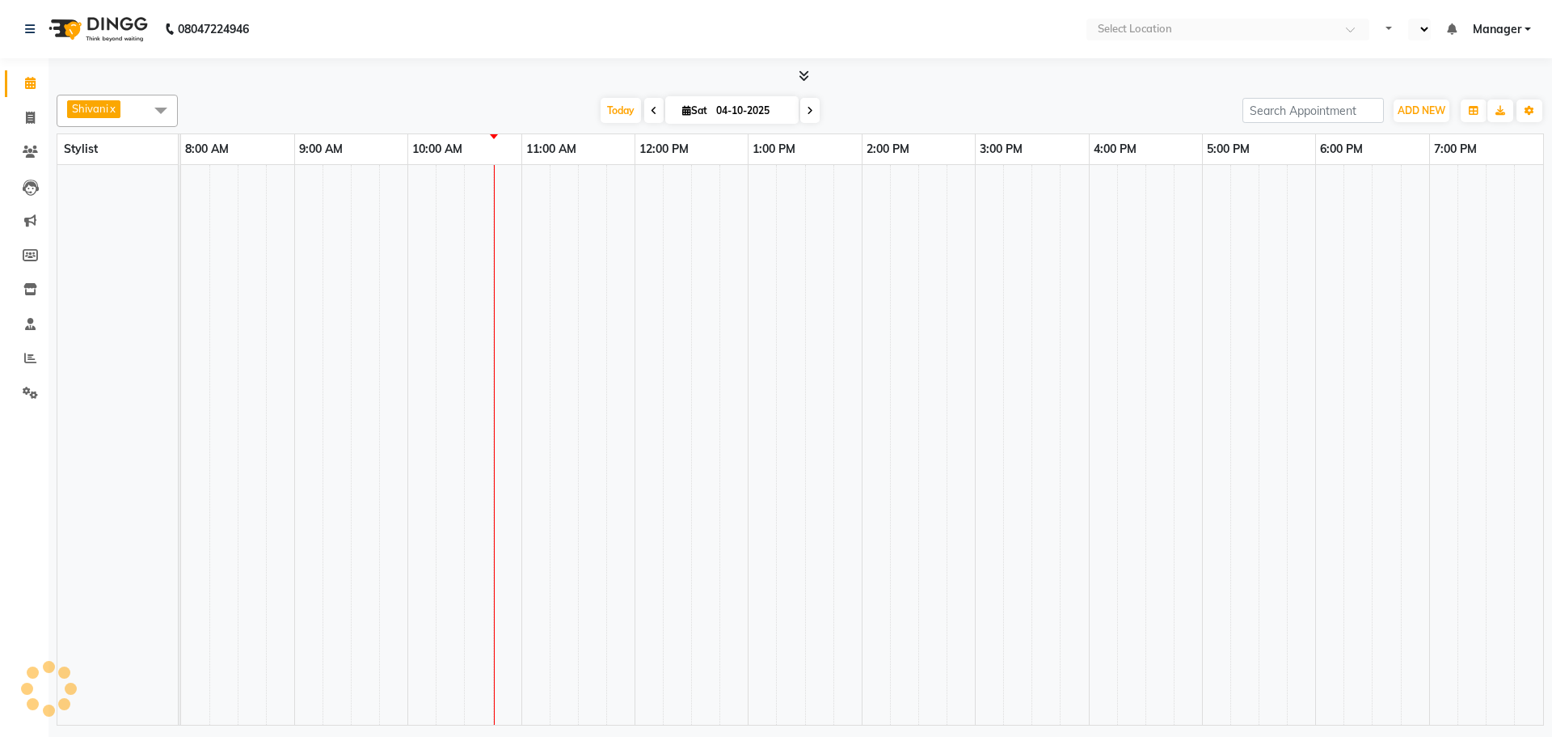
select select "en"
